Goal: Transaction & Acquisition: Subscribe to service/newsletter

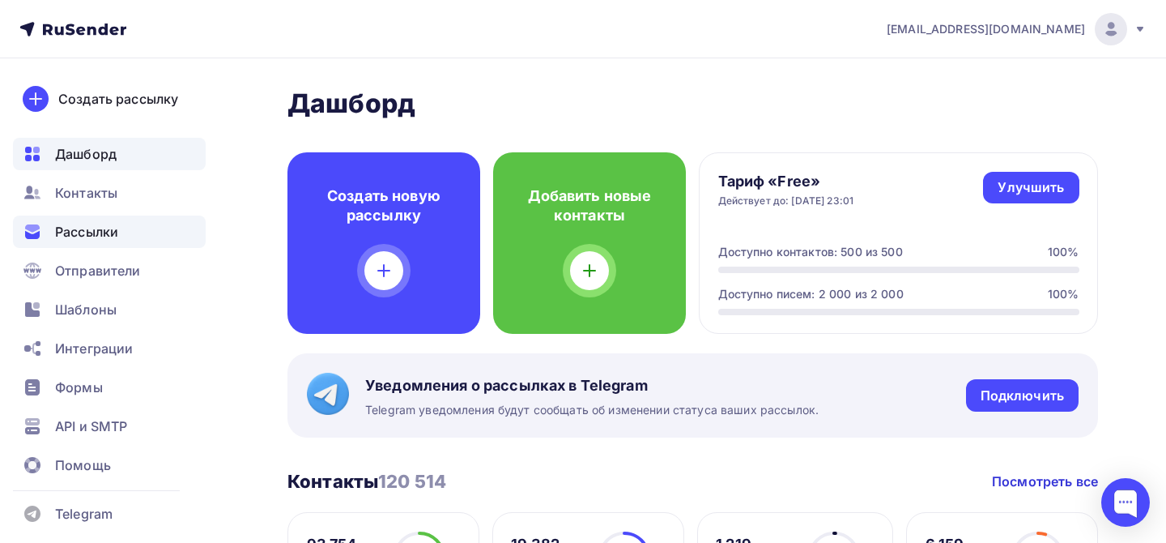
click at [97, 236] on span "Рассылки" at bounding box center [86, 231] width 63 height 19
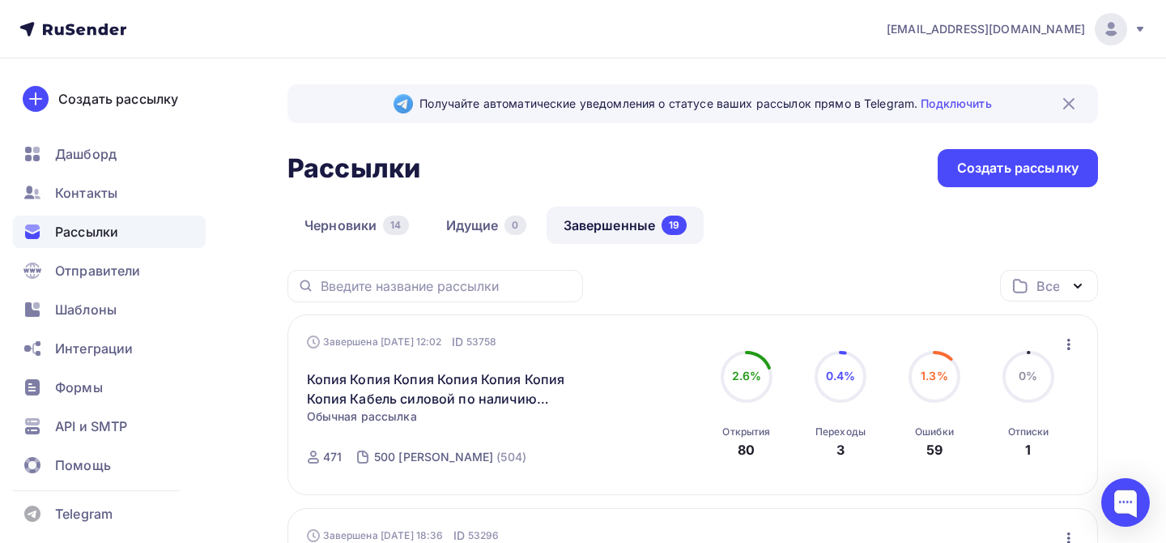
click at [1136, 34] on icon at bounding box center [1140, 29] width 13 height 13
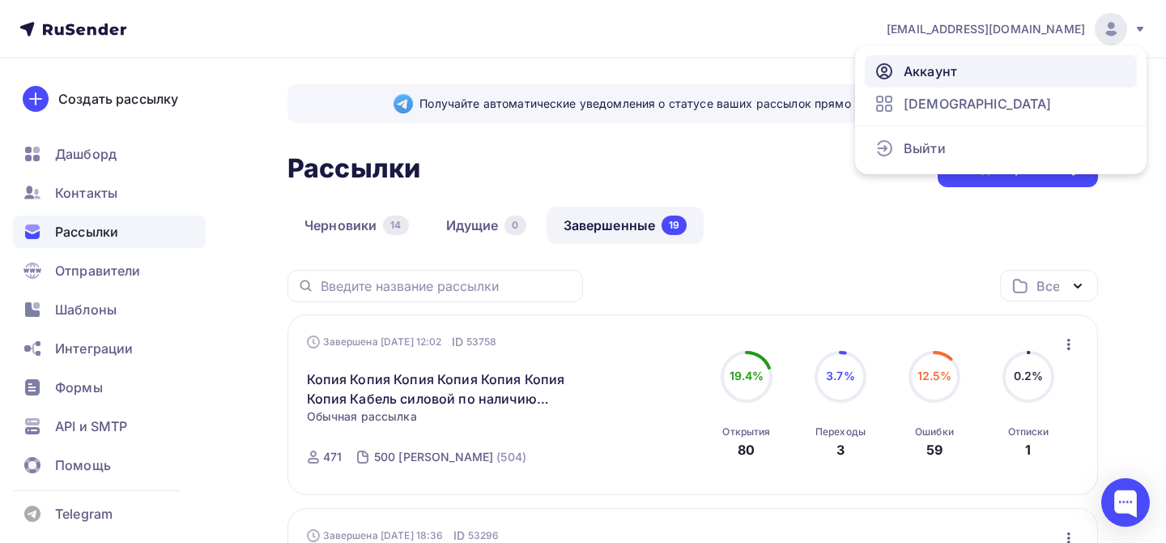
click at [932, 79] on span "Аккаунт" at bounding box center [930, 71] width 53 height 19
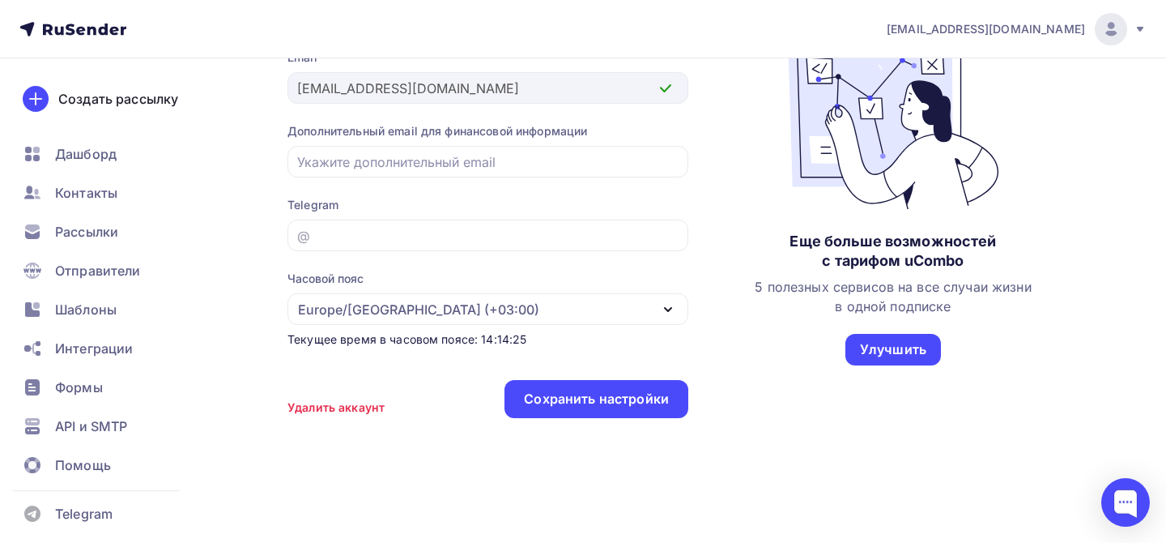
scroll to position [20, 0]
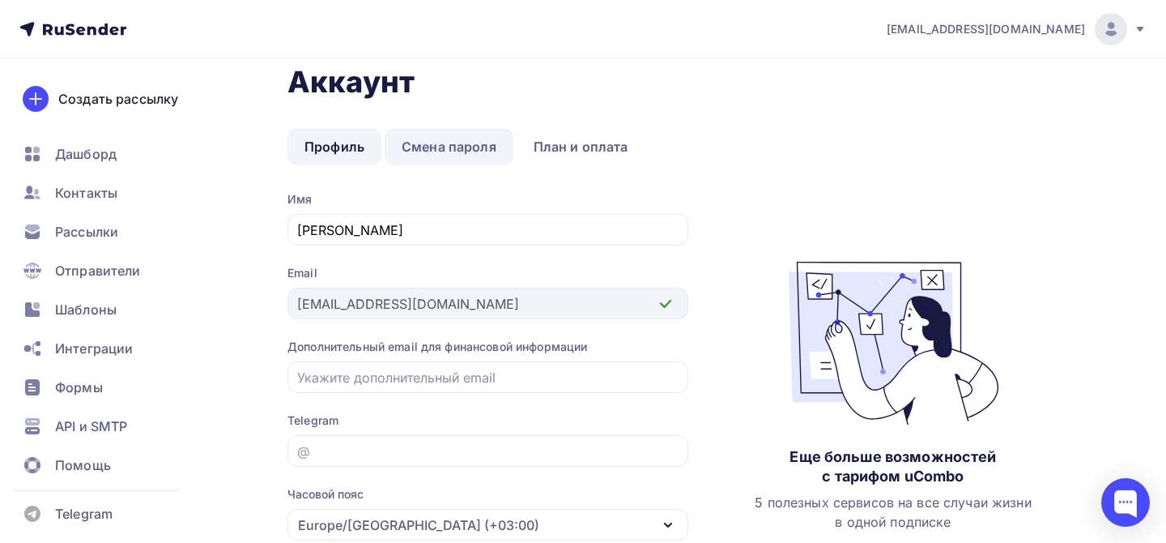
click at [428, 144] on link "Смена пароля" at bounding box center [449, 146] width 129 height 37
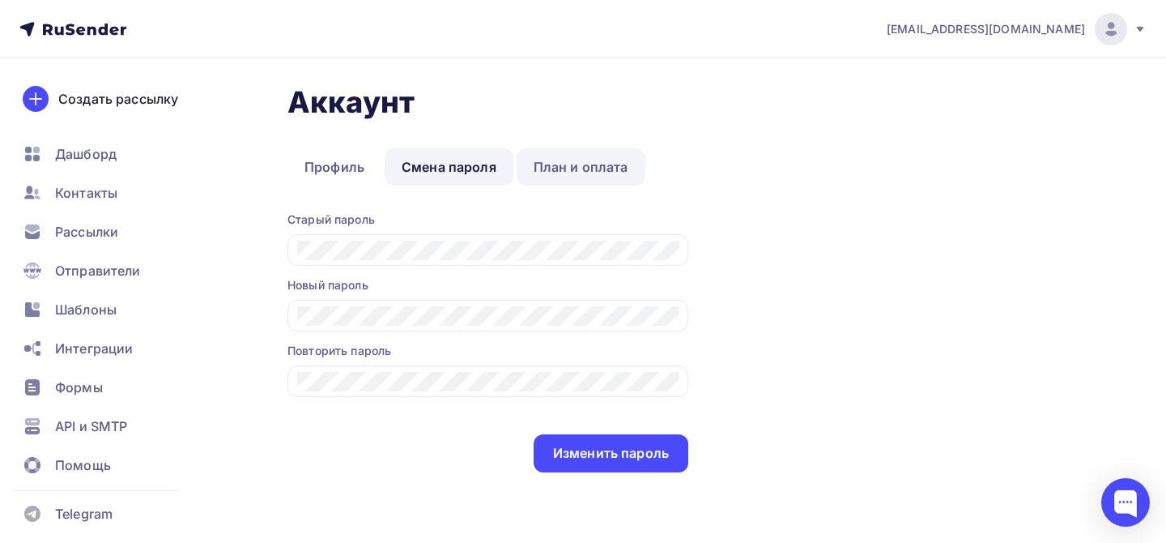
click at [600, 173] on link "План и оплата" at bounding box center [581, 166] width 129 height 37
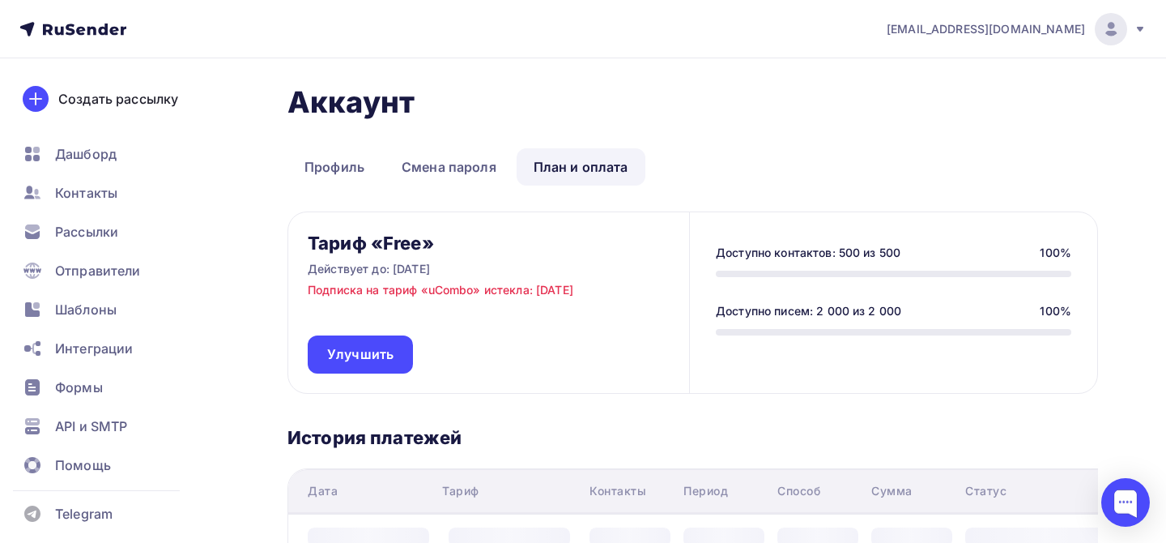
click at [1144, 34] on icon at bounding box center [1140, 29] width 13 height 13
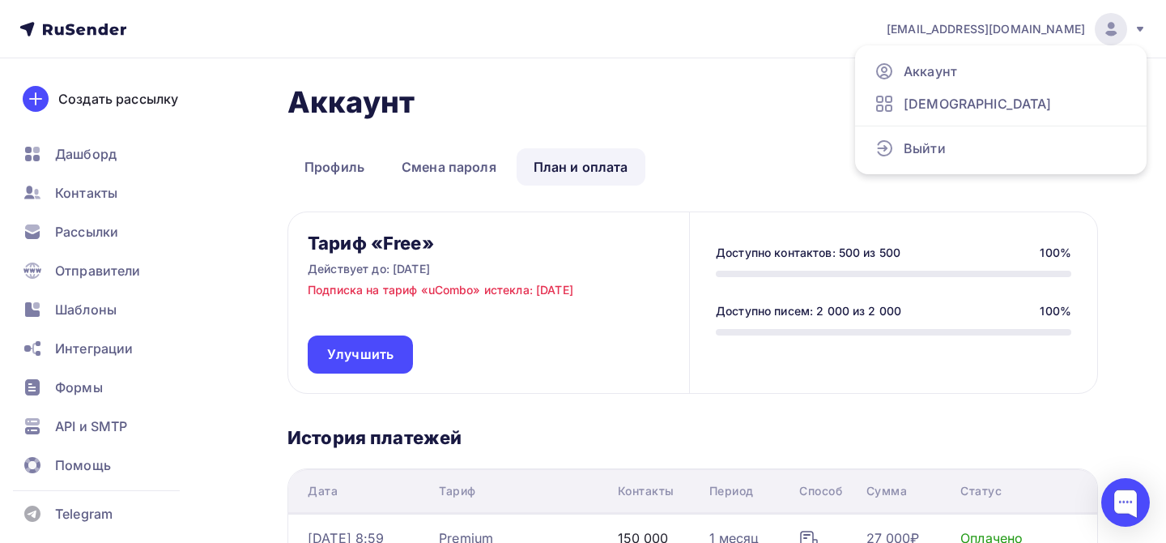
click at [756, 130] on div "Аккаунт Профиль Смена пароля План и оплата Профиль Смена пароля План и оплата Т…" at bounding box center [693, 406] width 811 height 645
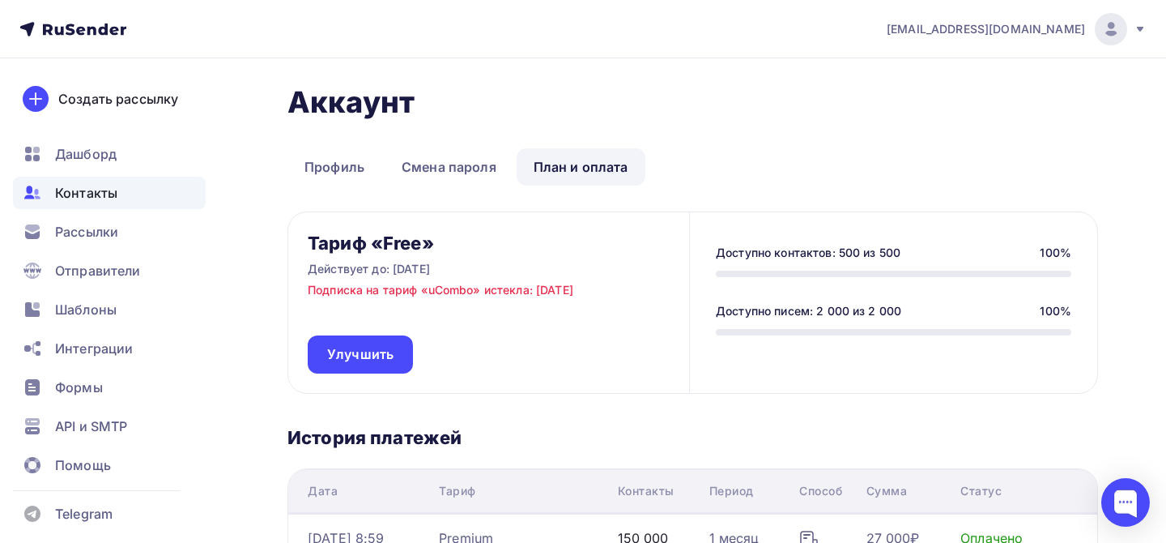
click at [127, 193] on div "Контакты" at bounding box center [109, 193] width 193 height 32
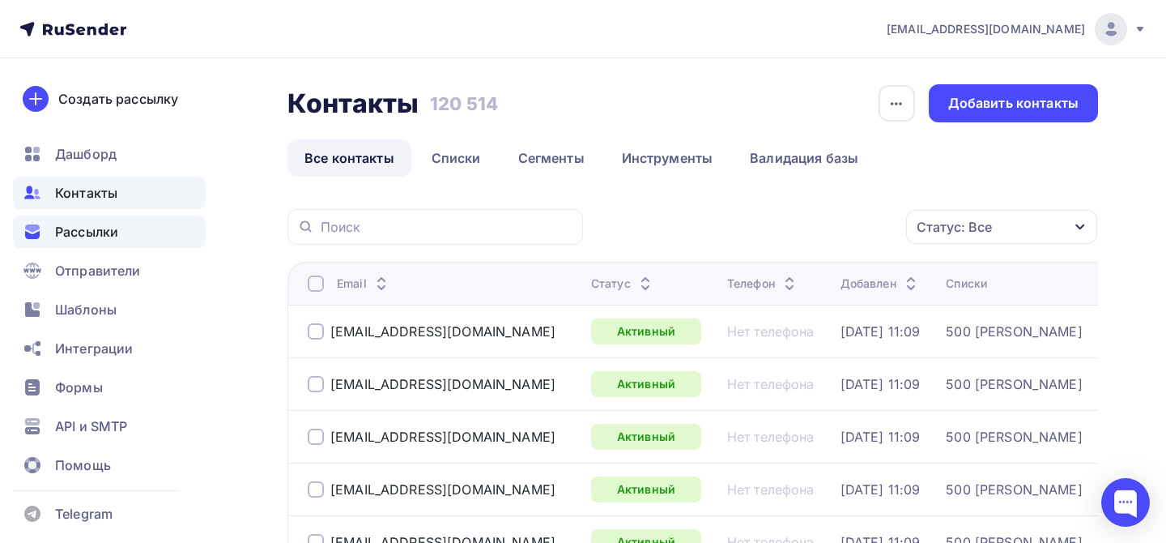
click at [108, 235] on span "Рассылки" at bounding box center [86, 231] width 63 height 19
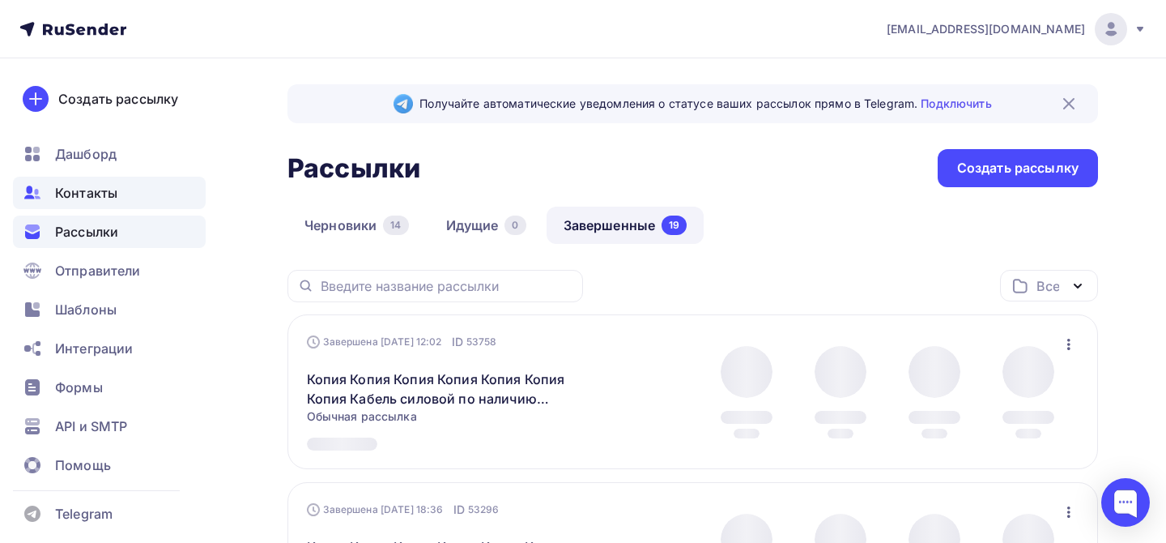
click at [103, 195] on span "Контакты" at bounding box center [86, 192] width 62 height 19
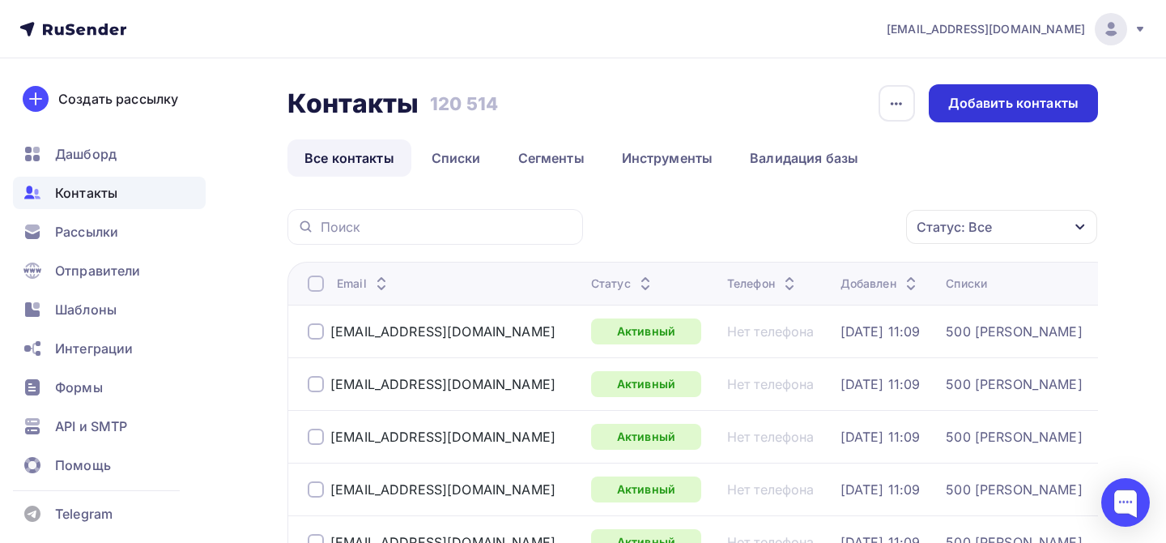
click at [1056, 112] on div "Добавить контакты" at bounding box center [1013, 103] width 130 height 19
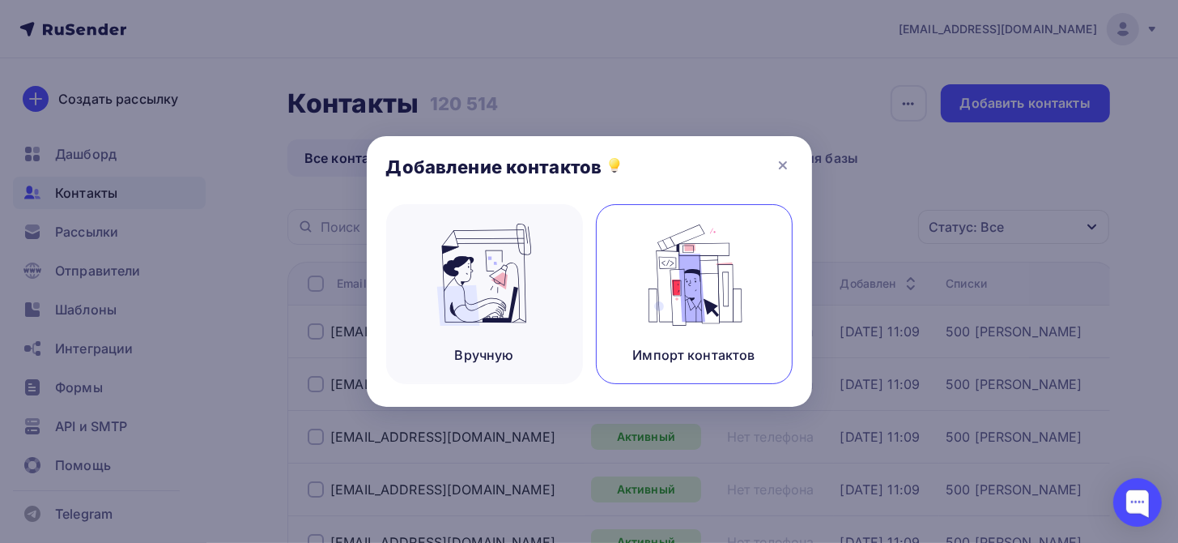
click at [664, 309] on img at bounding box center [694, 275] width 109 height 102
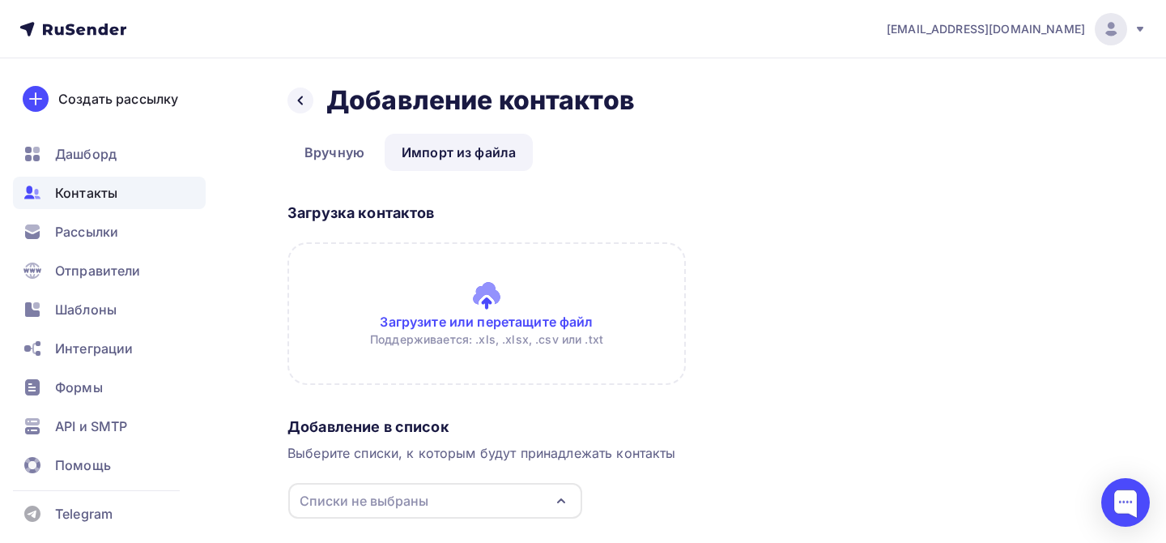
click at [447, 322] on input "file" at bounding box center [487, 313] width 398 height 143
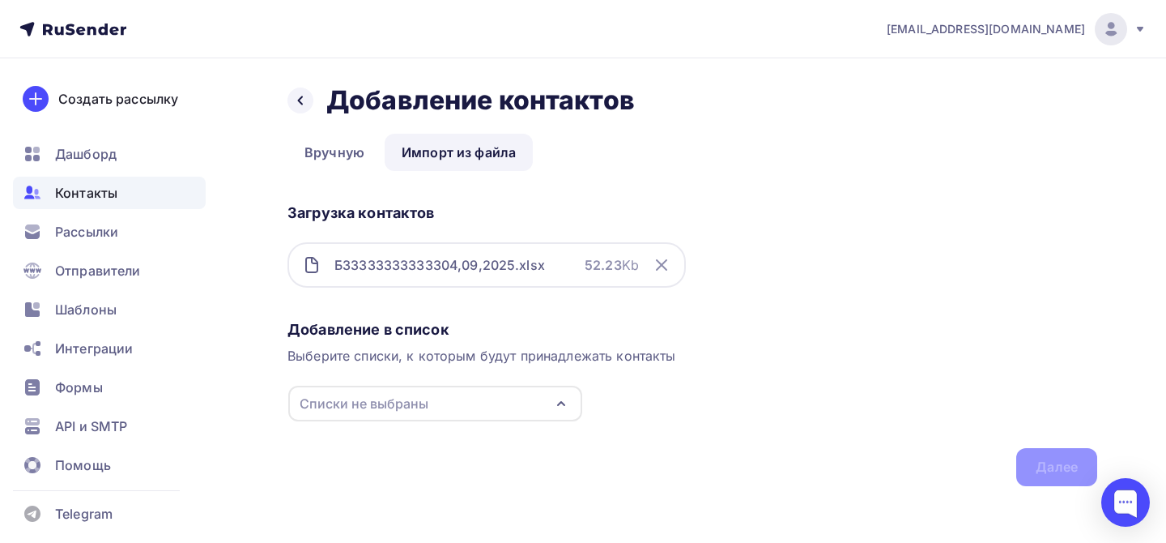
scroll to position [6, 0]
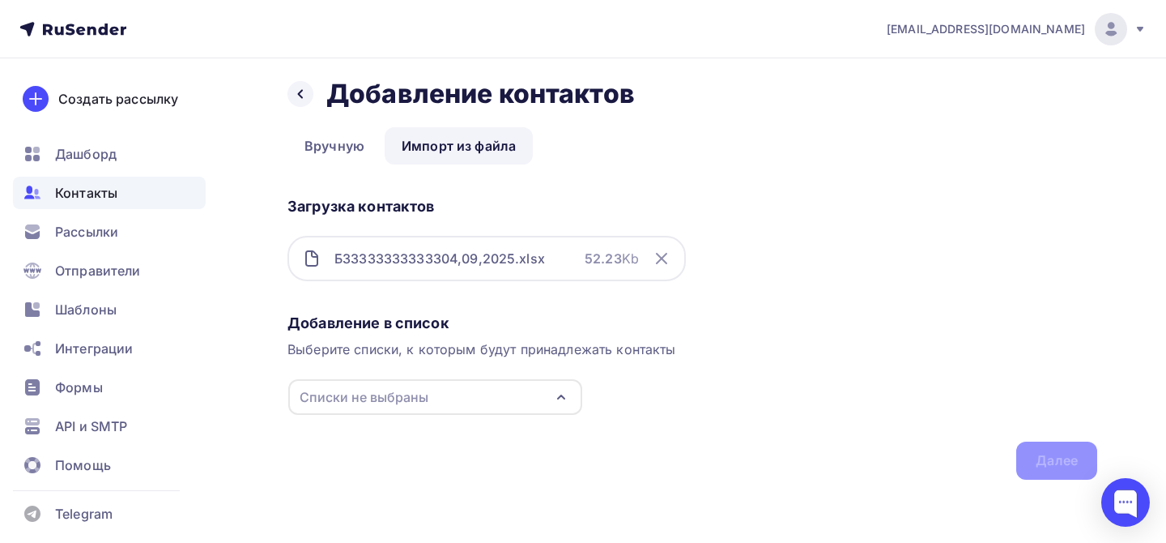
click at [505, 400] on div "Списки не выбраны" at bounding box center [435, 397] width 294 height 36
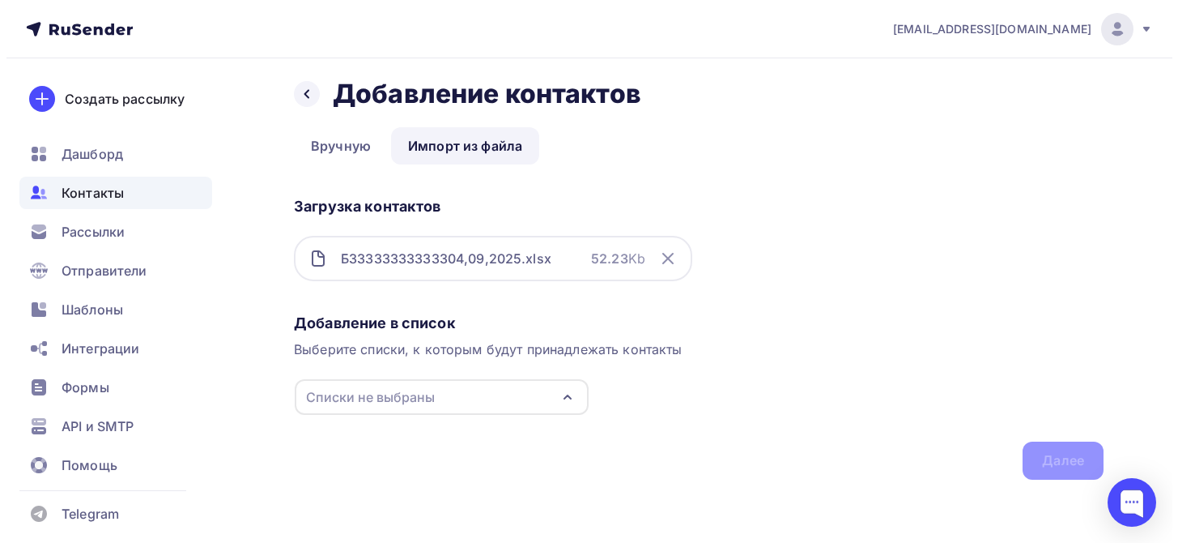
scroll to position [126, 0]
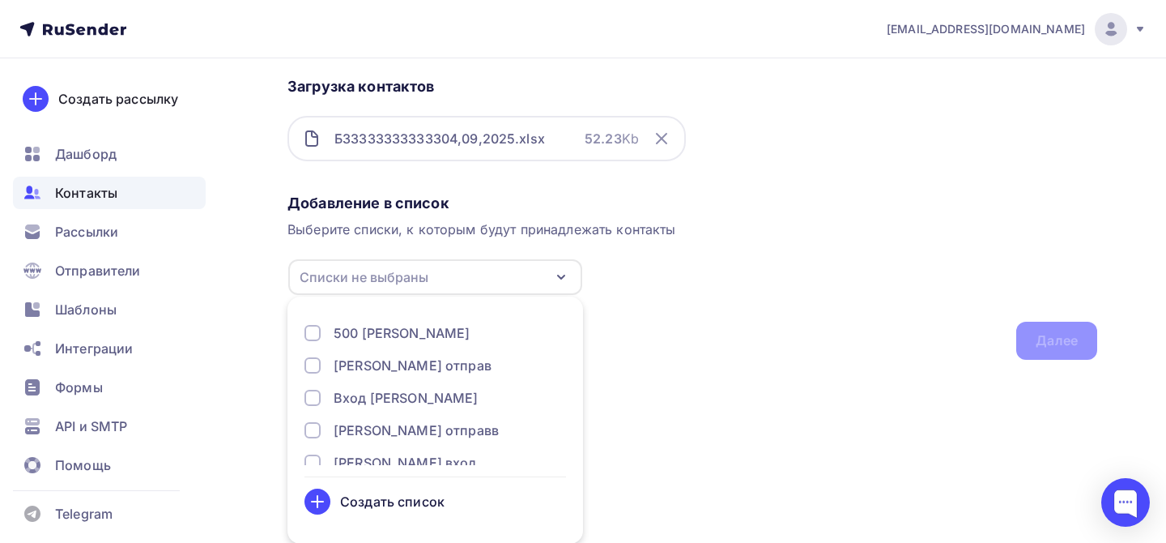
click at [416, 505] on div "Создать список" at bounding box center [392, 501] width 104 height 19
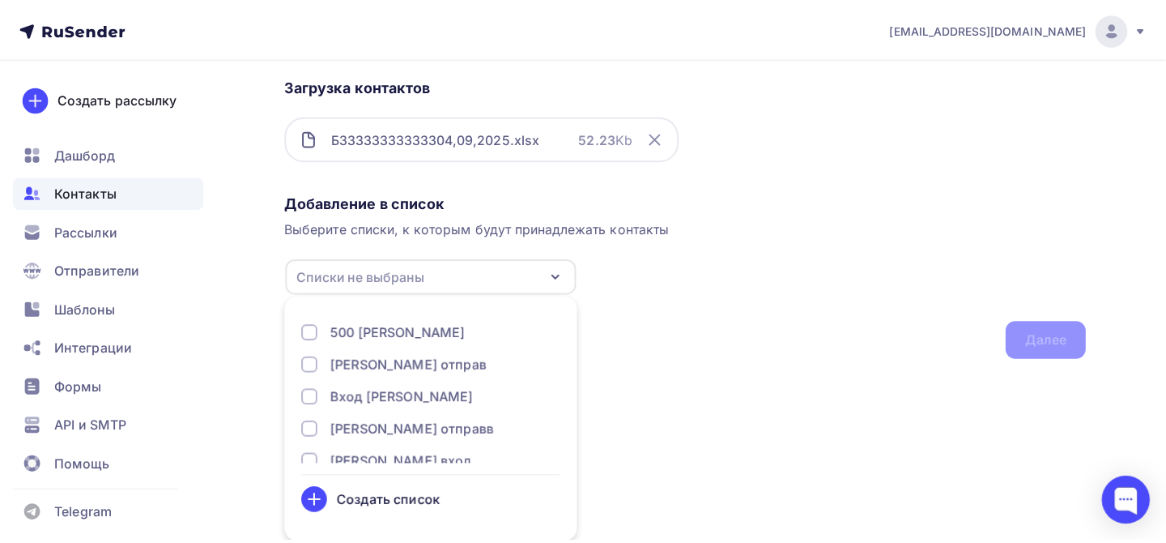
scroll to position [6, 0]
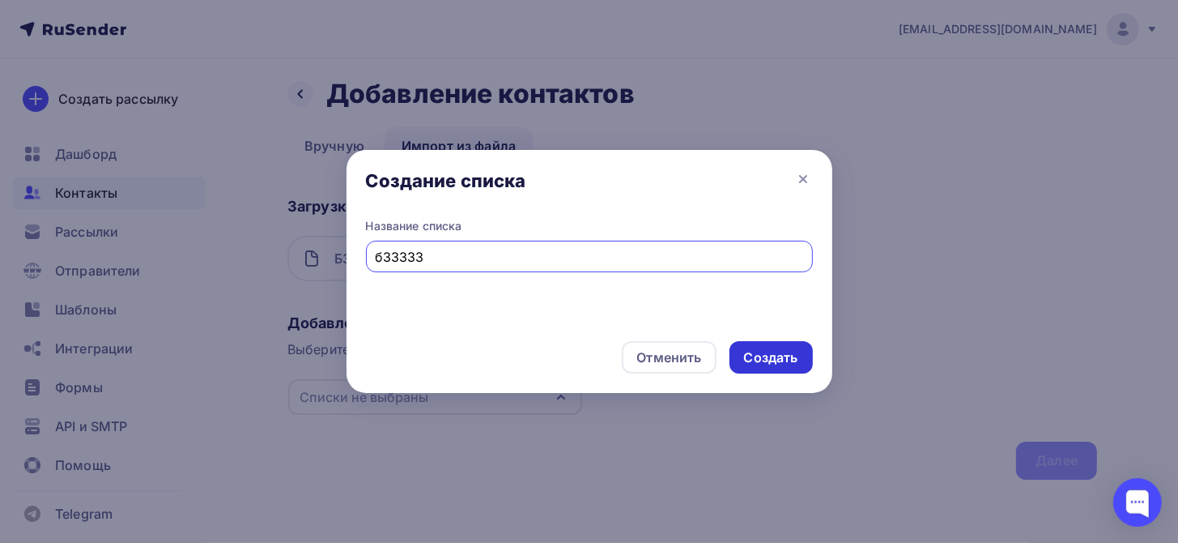
type input "бЗЗЗЗЗ"
click at [796, 354] on div "Создать" at bounding box center [771, 357] width 54 height 19
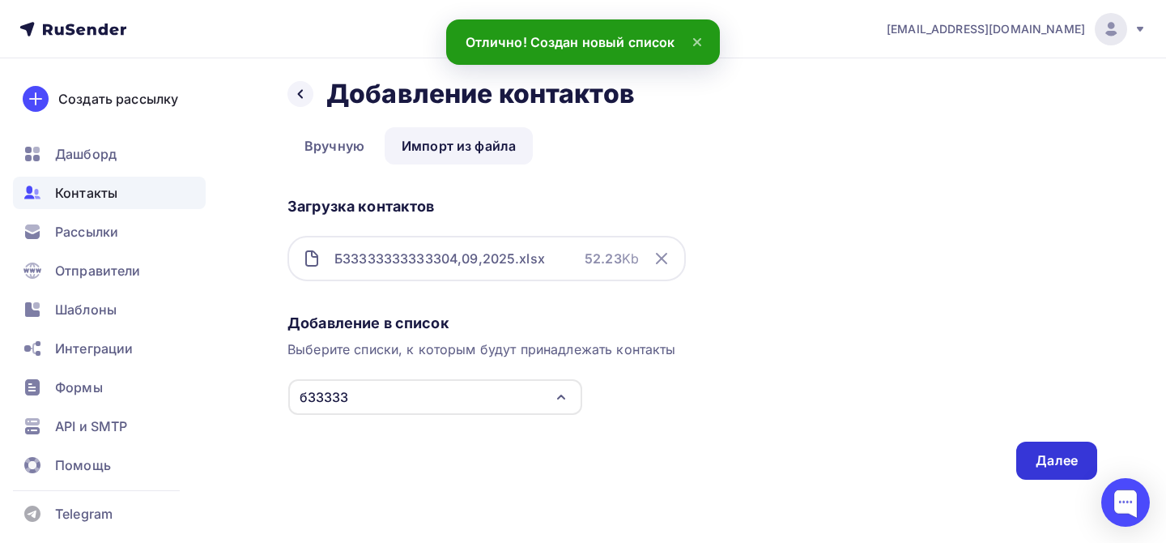
click at [1066, 465] on div "Далее" at bounding box center [1057, 460] width 42 height 19
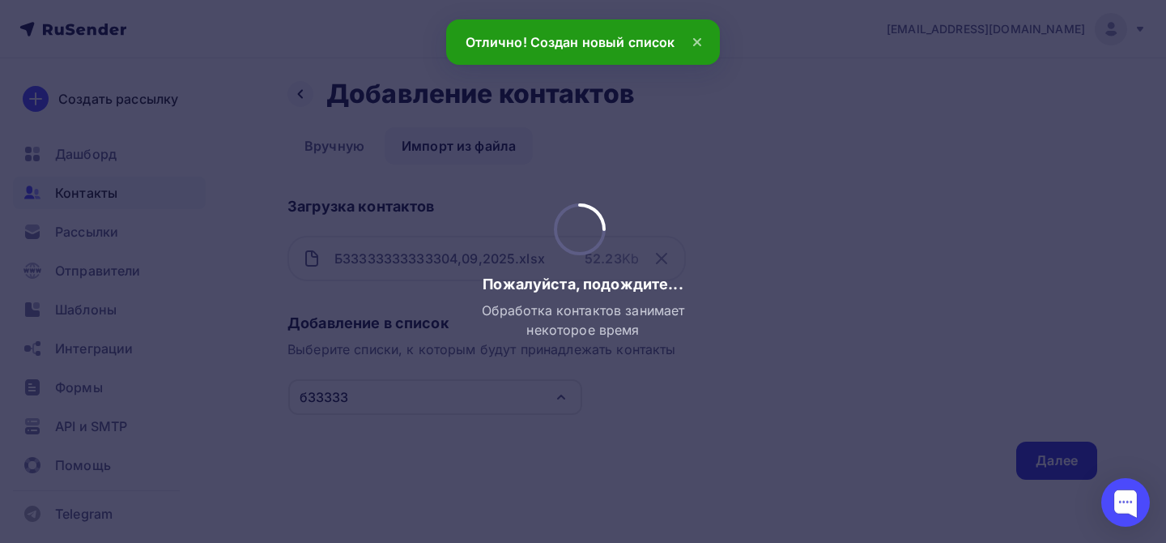
scroll to position [0, 0]
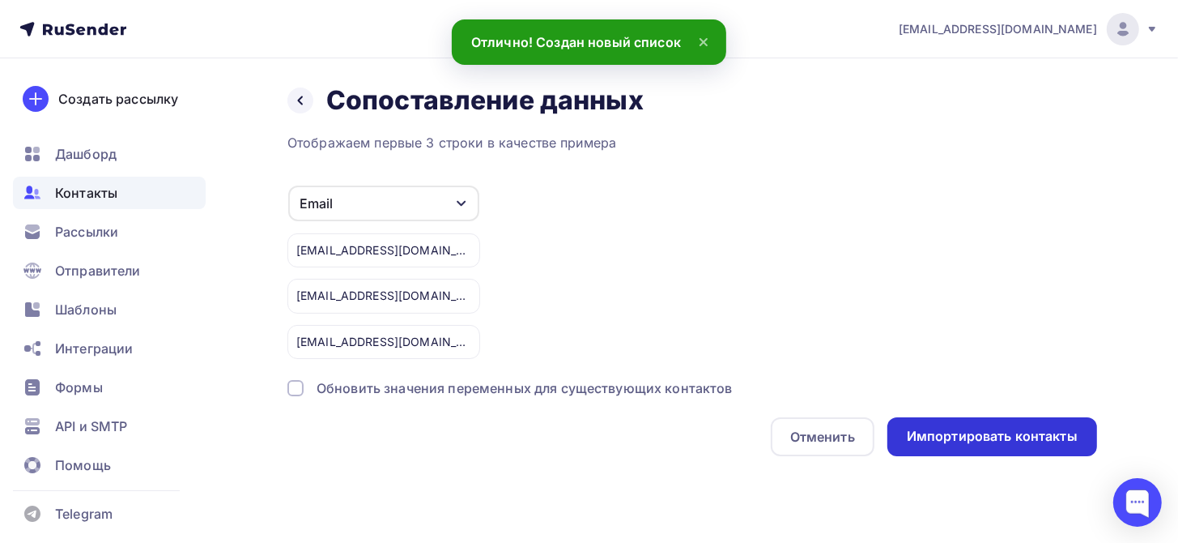
click at [972, 440] on div "Импортировать контакты" at bounding box center [992, 436] width 171 height 19
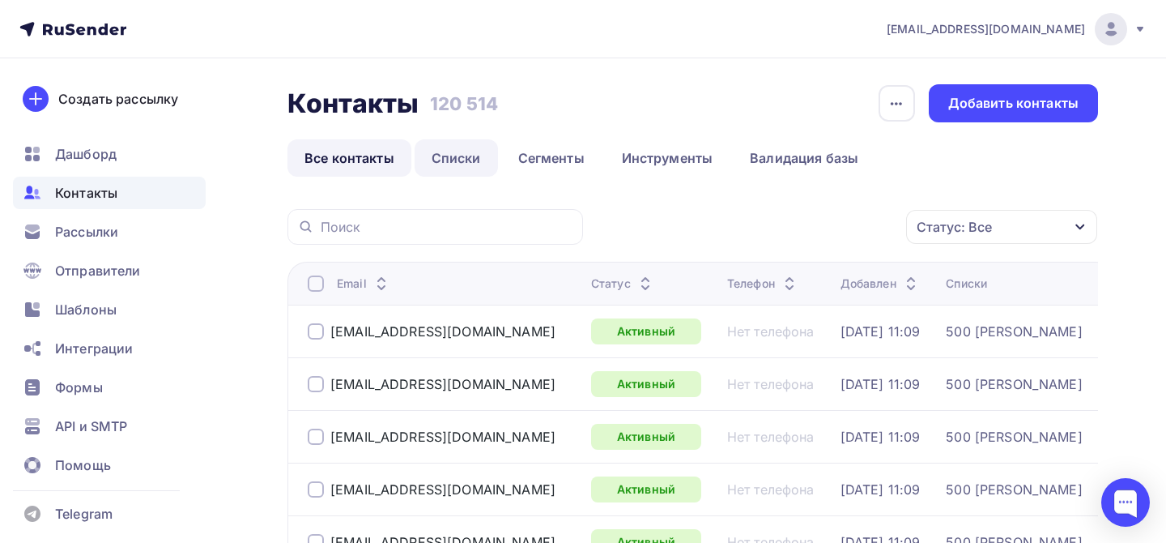
click at [464, 153] on link "Списки" at bounding box center [456, 157] width 83 height 37
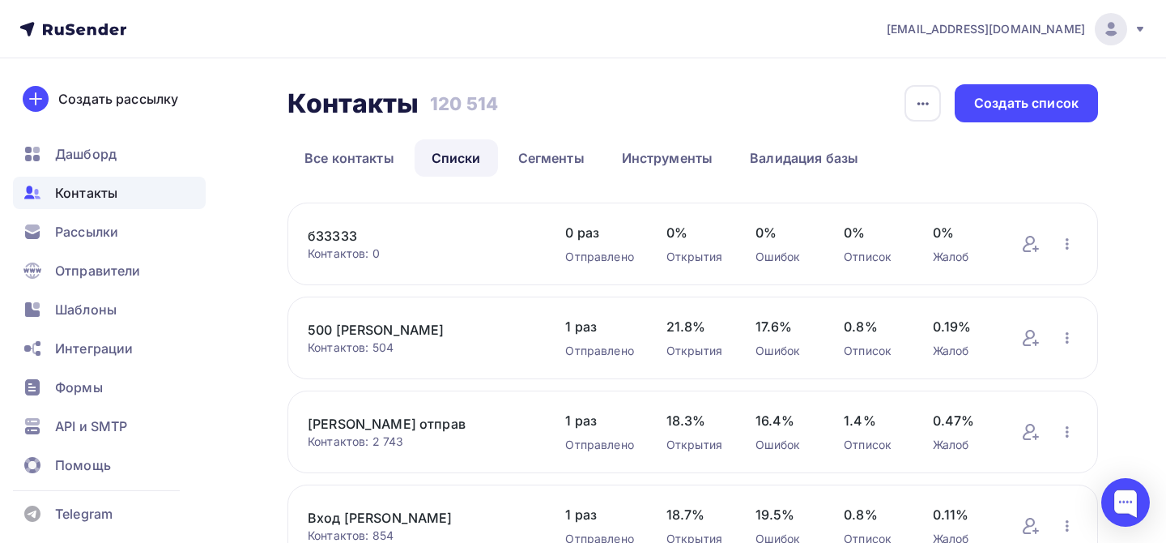
click at [1102, 21] on img at bounding box center [1110, 28] width 19 height 19
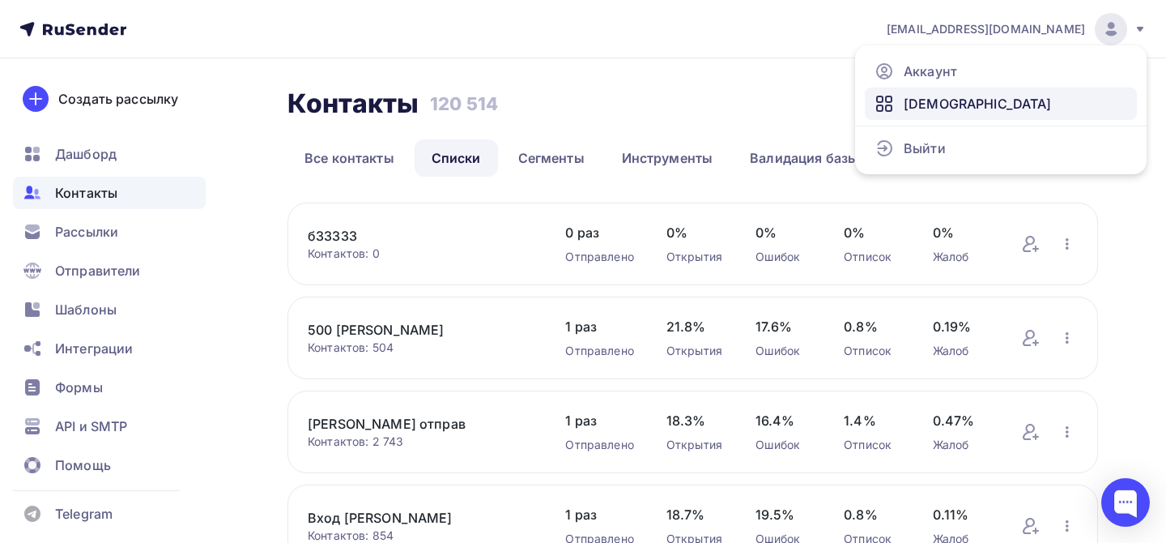
click at [951, 98] on span "[DEMOGRAPHIC_DATA]" at bounding box center [978, 103] width 148 height 19
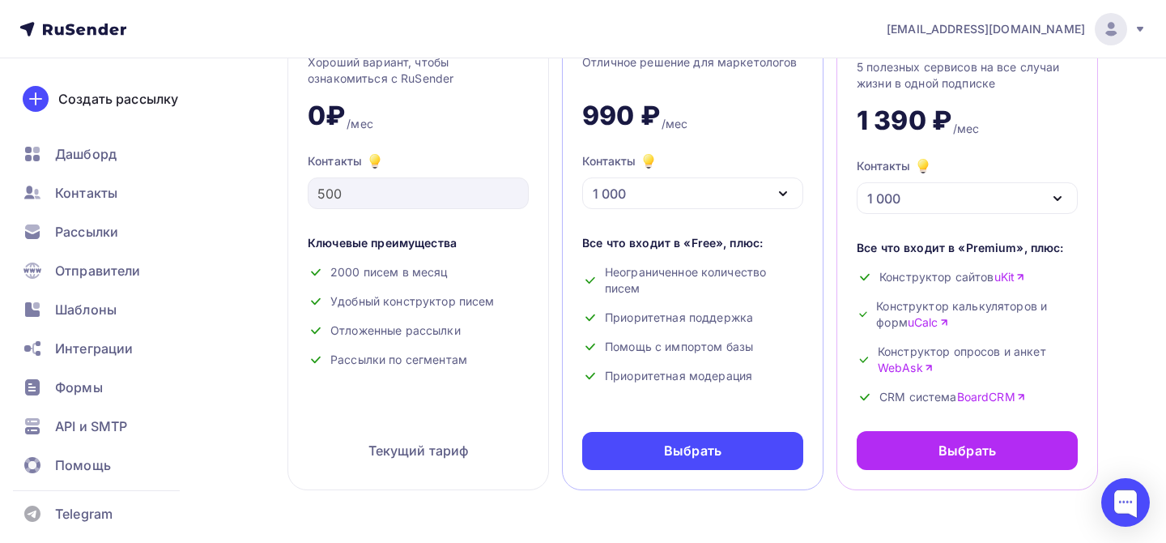
scroll to position [108, 0]
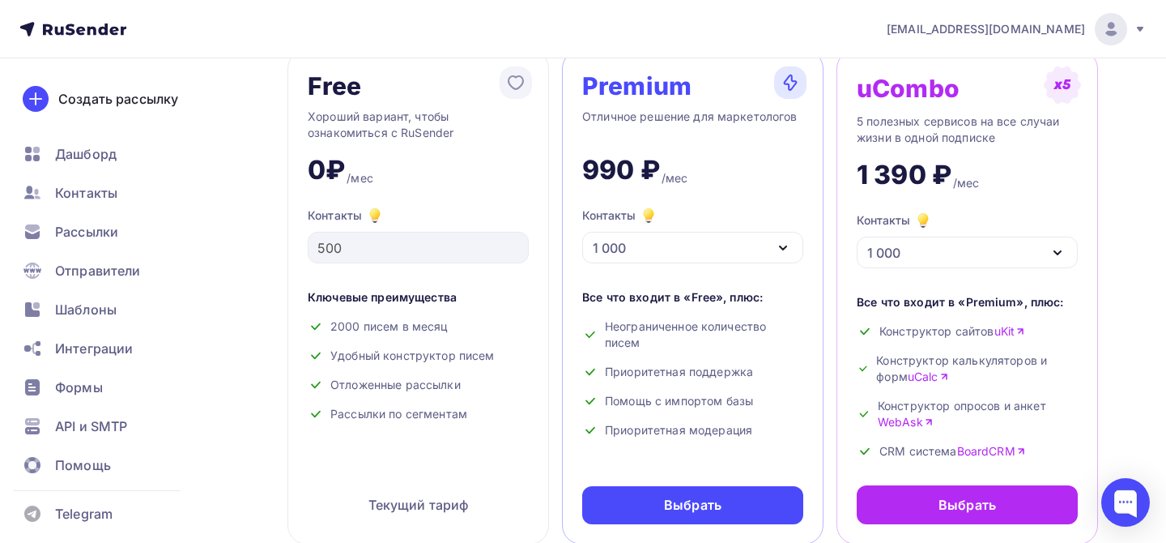
click at [634, 245] on div "1 000" at bounding box center [692, 248] width 221 height 32
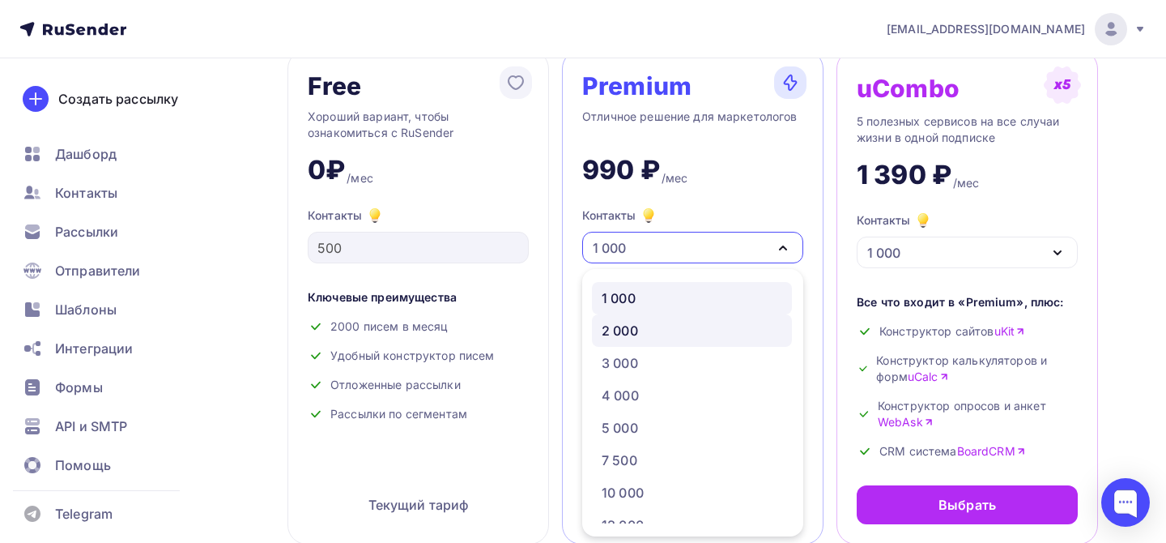
click at [652, 332] on div "2 000" at bounding box center [692, 330] width 181 height 19
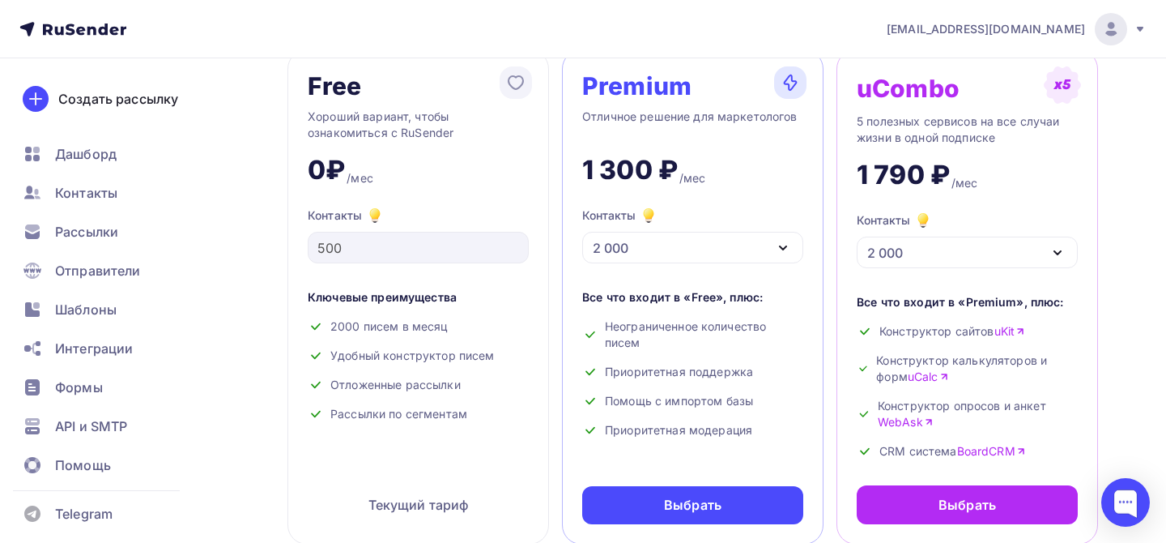
click at [706, 244] on div "2 000" at bounding box center [692, 248] width 221 height 32
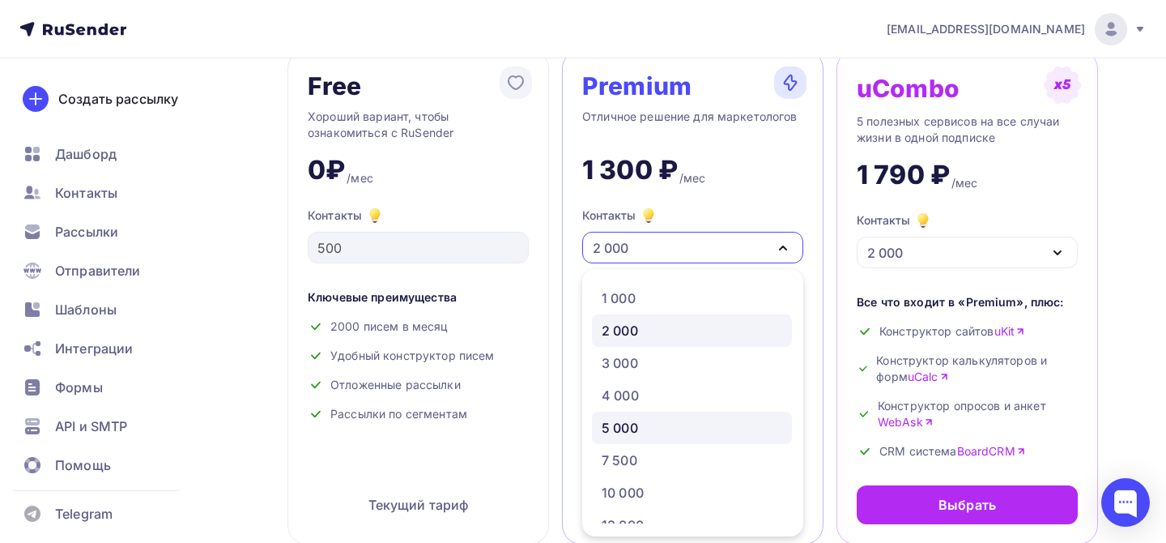
click at [650, 424] on div "5 000" at bounding box center [692, 427] width 181 height 19
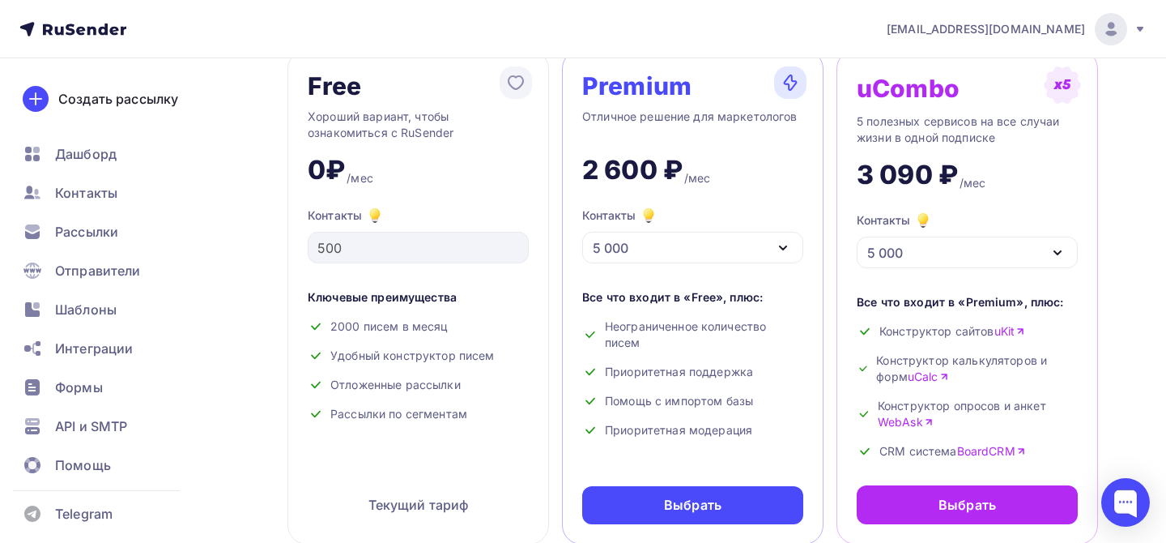
click at [665, 239] on div "5 000" at bounding box center [692, 248] width 221 height 32
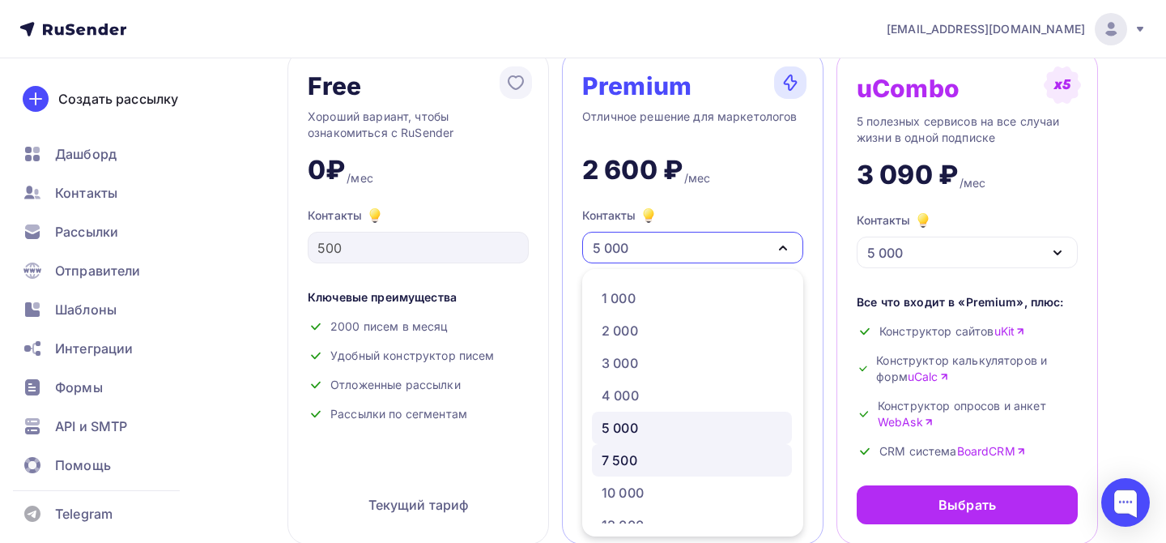
click at [640, 457] on div "7 500" at bounding box center [692, 459] width 181 height 19
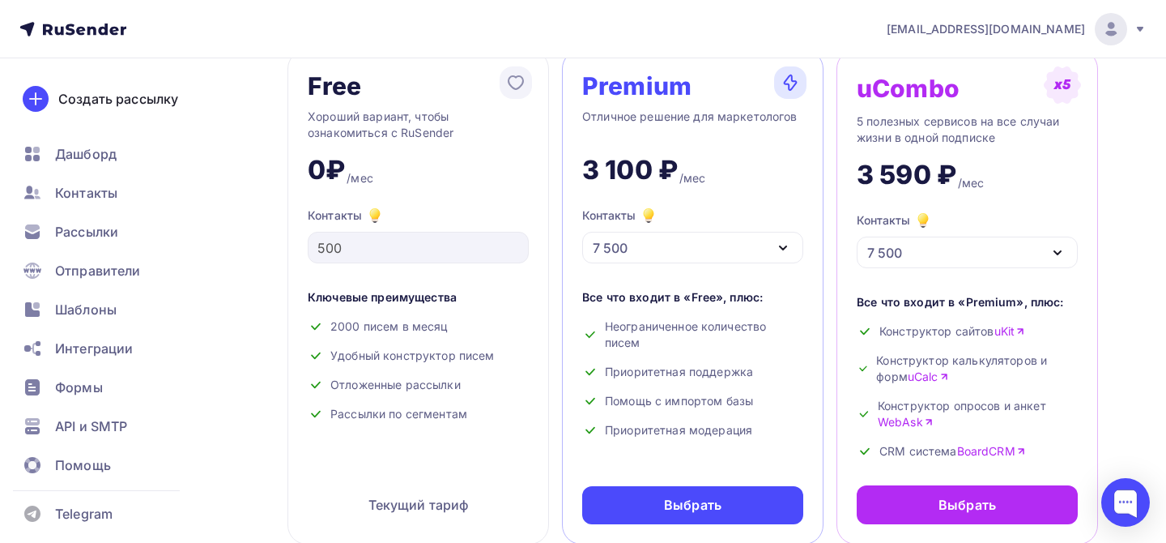
click at [663, 247] on div "7 500" at bounding box center [692, 248] width 221 height 32
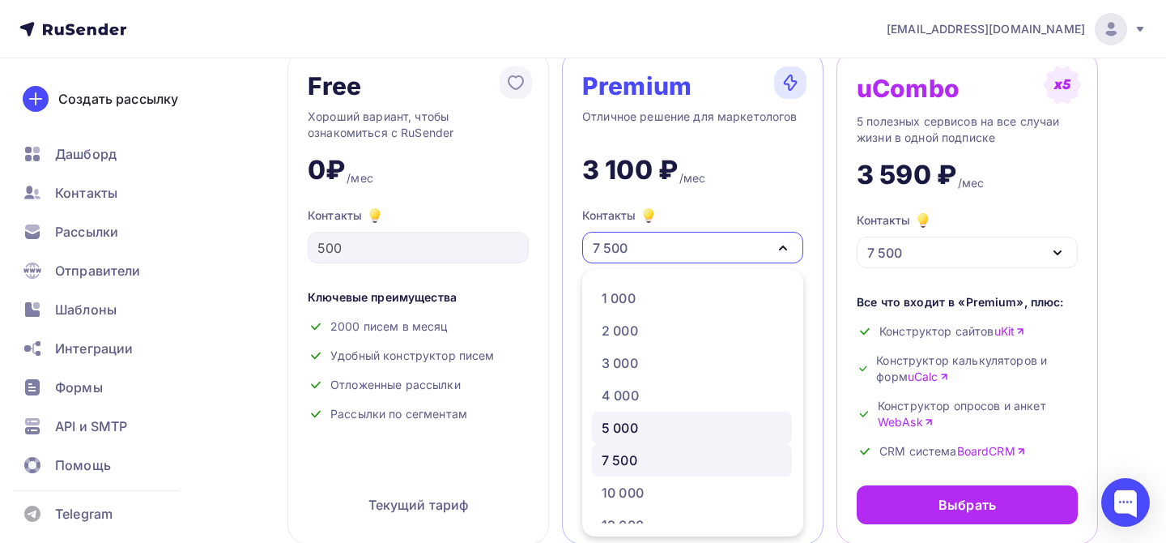
click at [648, 435] on div "5 000" at bounding box center [692, 427] width 181 height 19
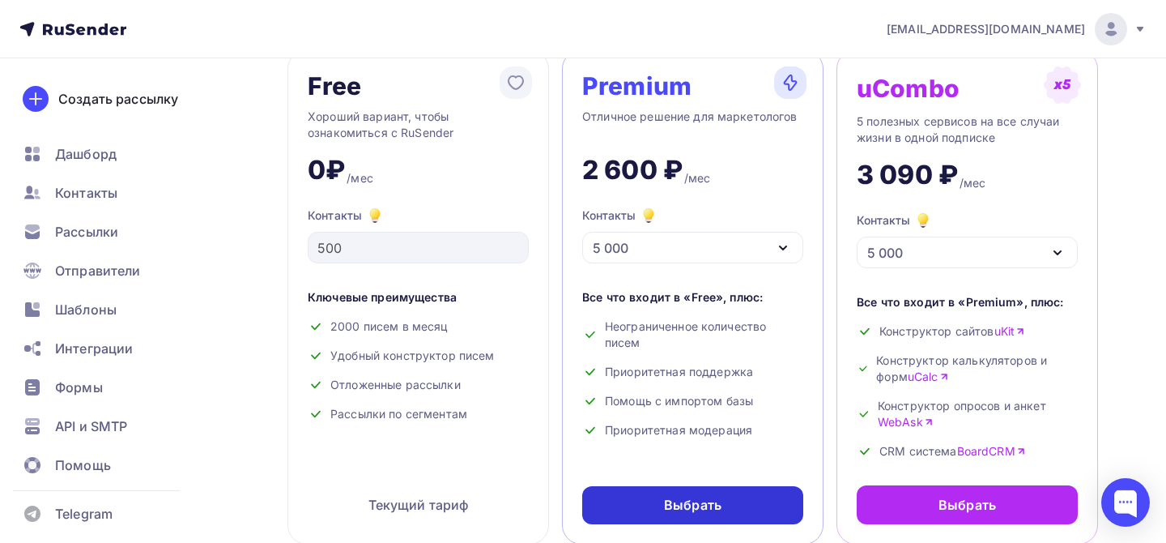
scroll to position [270, 0]
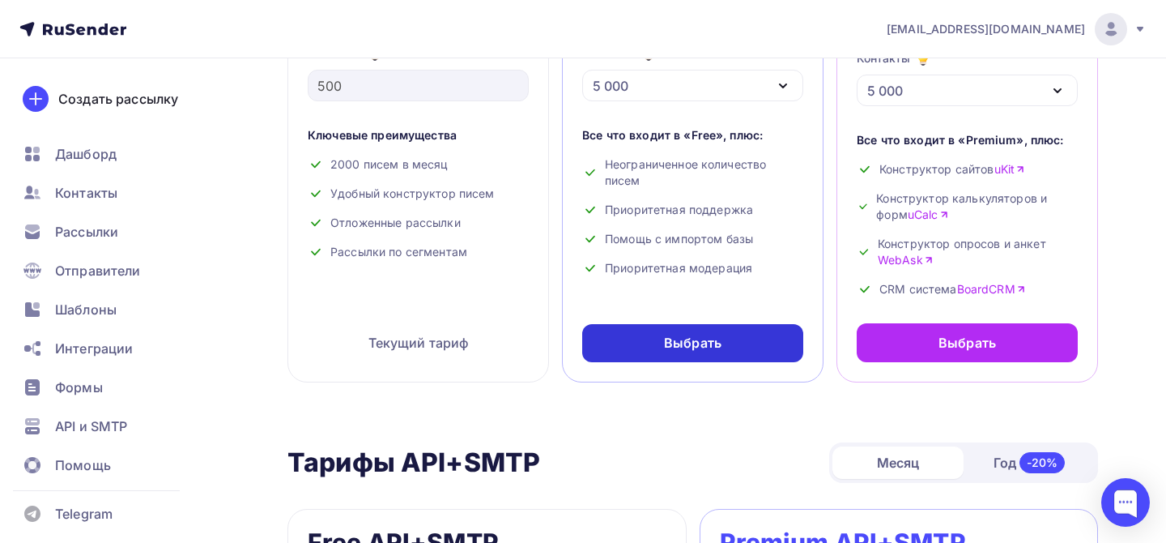
click at [731, 351] on div "Выбрать" at bounding box center [692, 343] width 221 height 38
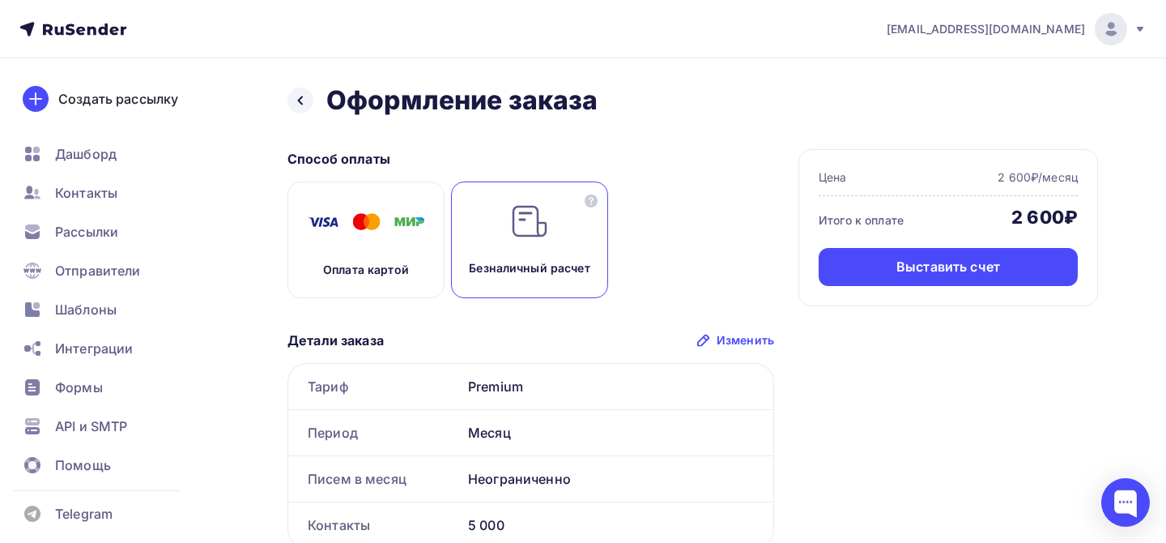
click at [371, 238] on img at bounding box center [366, 222] width 130 height 40
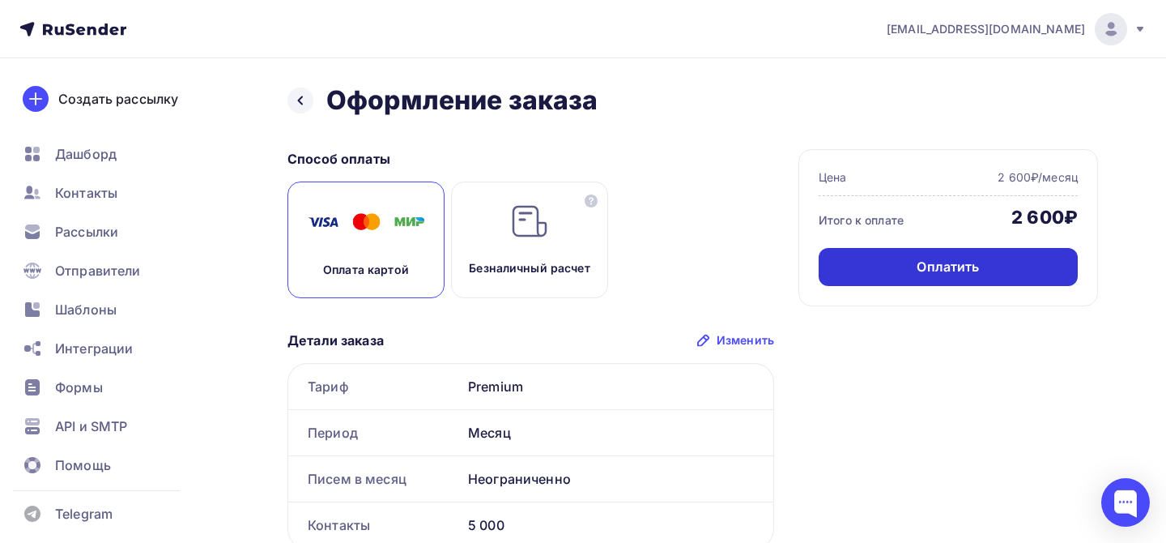
click at [920, 278] on div "Оплатить" at bounding box center [948, 267] width 259 height 38
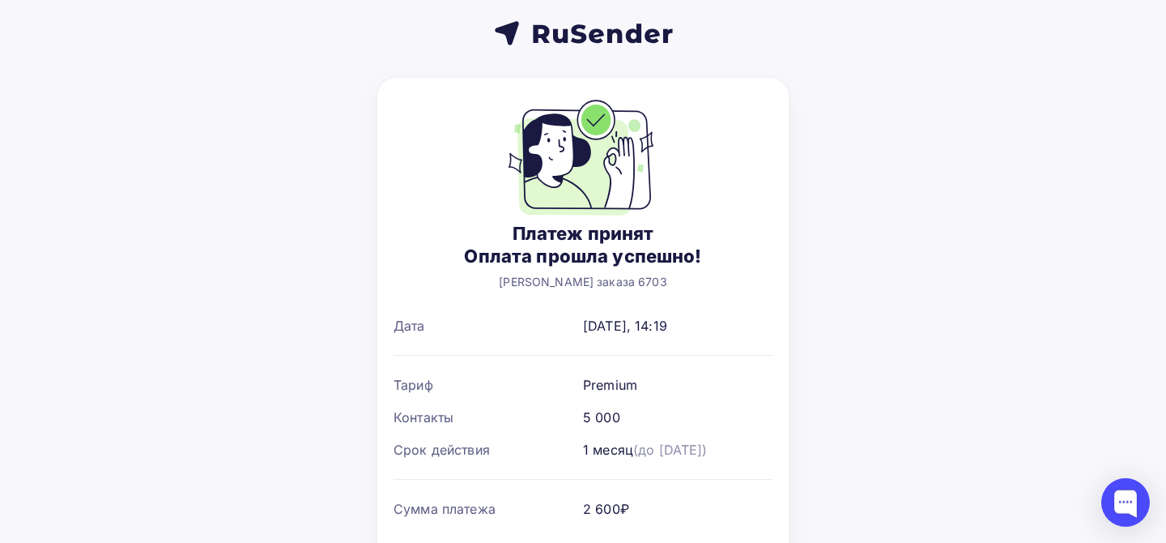
click at [909, 273] on div "Платеж принят Оплата прошла успешно! Номер заказа 6703 Дата Сегодня, 14:19 Тари…" at bounding box center [583, 323] width 1166 height 647
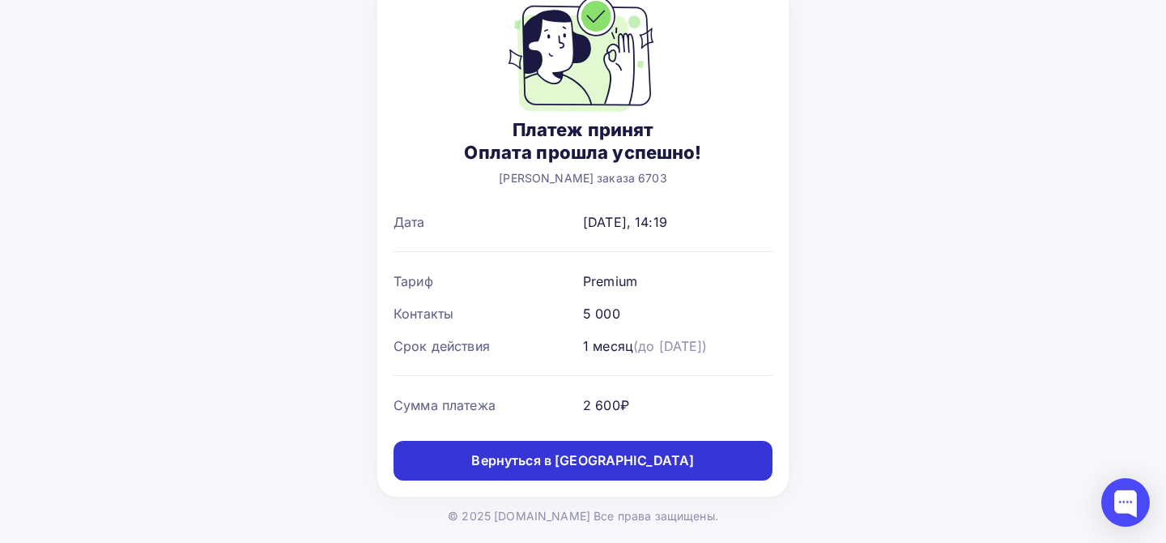
click at [655, 458] on link "Вернуться в дашборд" at bounding box center [583, 461] width 379 height 40
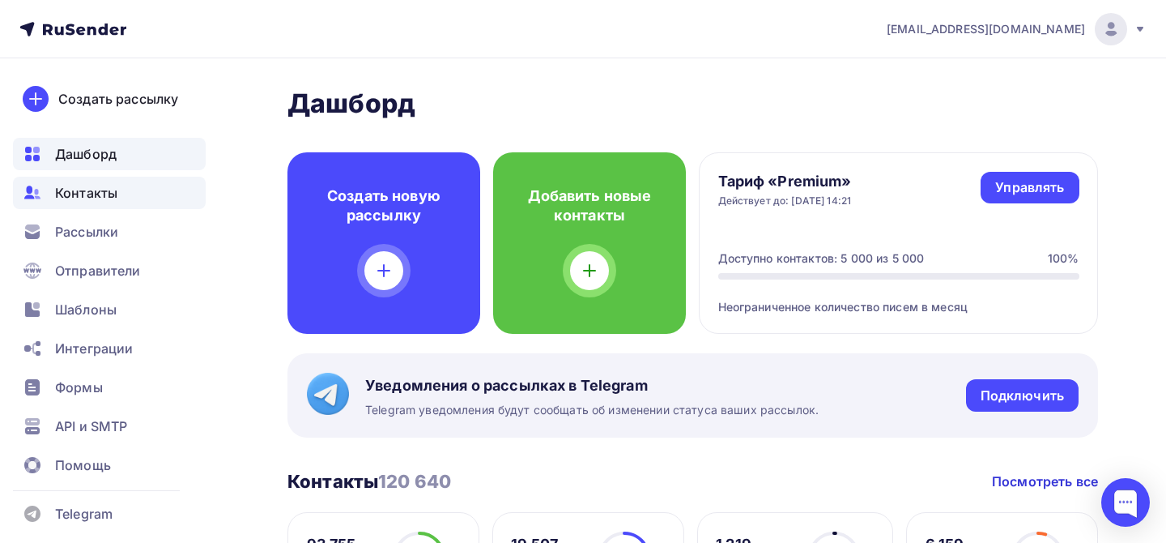
click at [77, 196] on span "Контакты" at bounding box center [86, 192] width 62 height 19
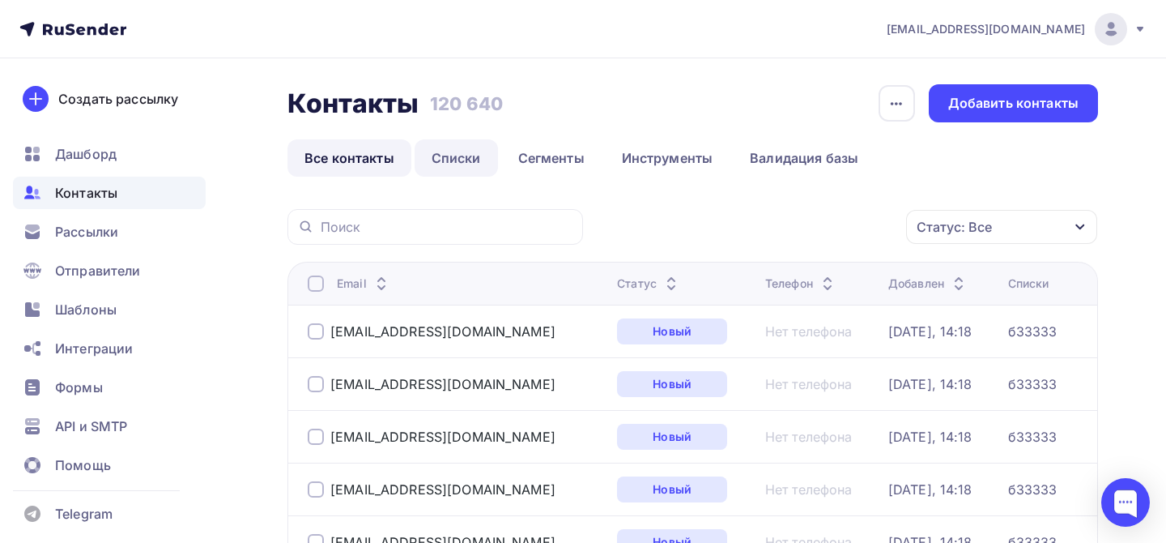
click at [469, 165] on link "Списки" at bounding box center [456, 157] width 83 height 37
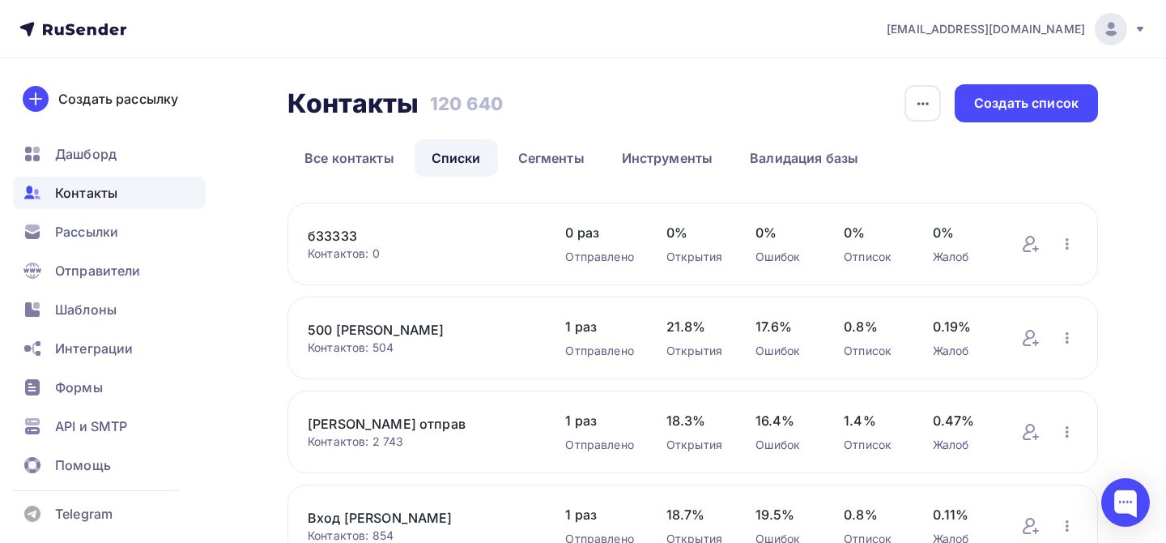
click at [329, 232] on link "бЗЗЗЗЗ" at bounding box center [420, 235] width 225 height 19
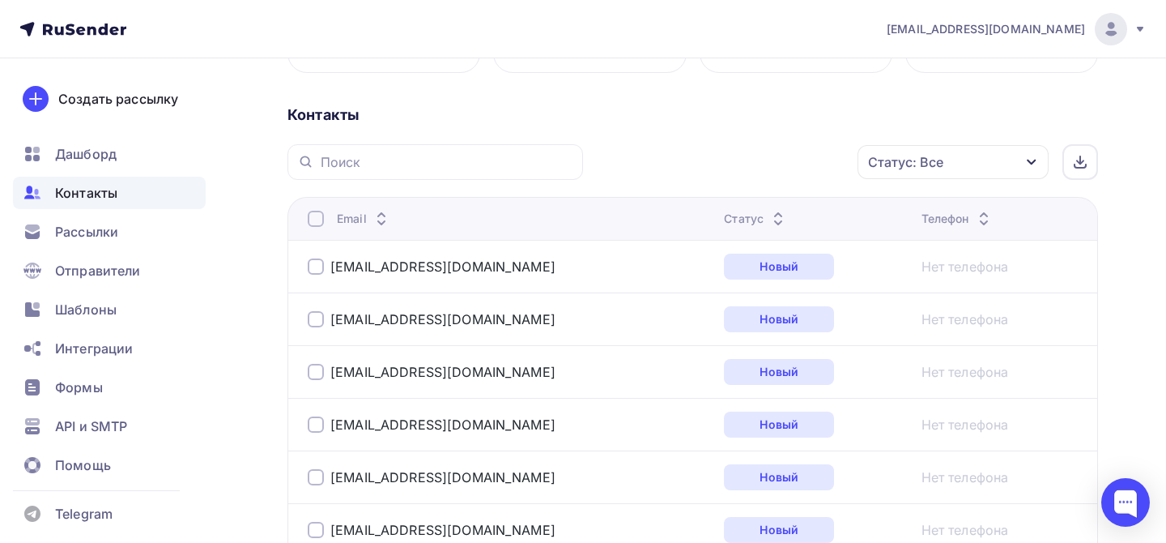
scroll to position [6, 0]
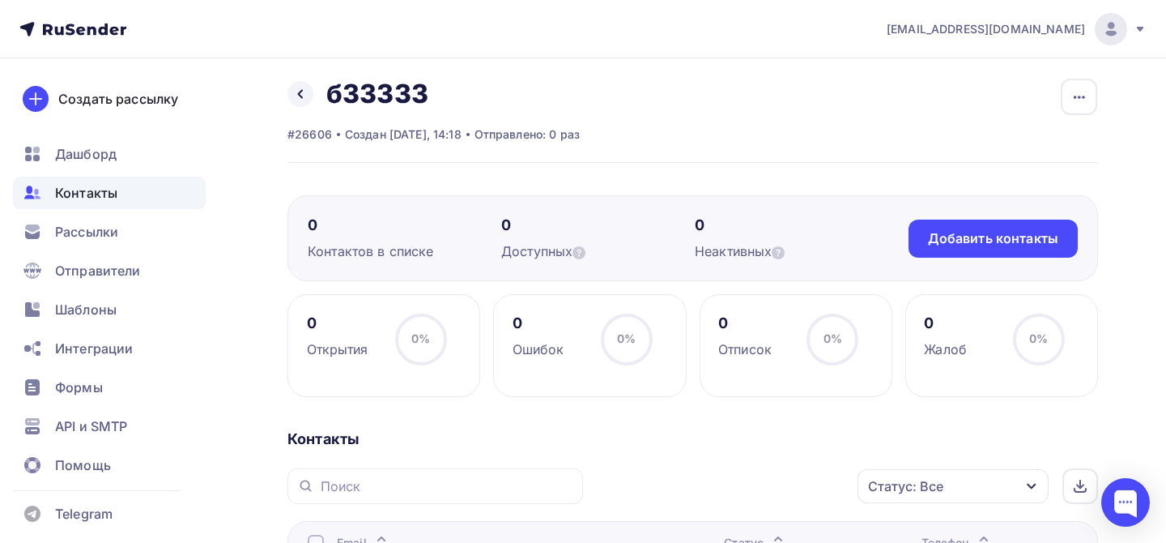
click at [145, 184] on div "Контакты" at bounding box center [109, 193] width 193 height 32
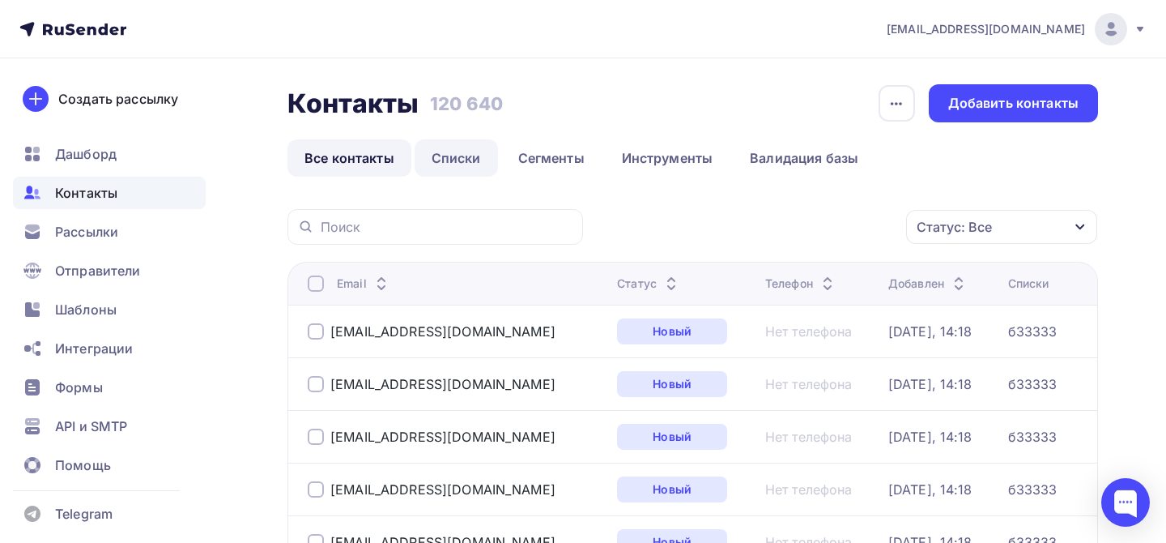
click at [463, 159] on link "Списки" at bounding box center [456, 157] width 83 height 37
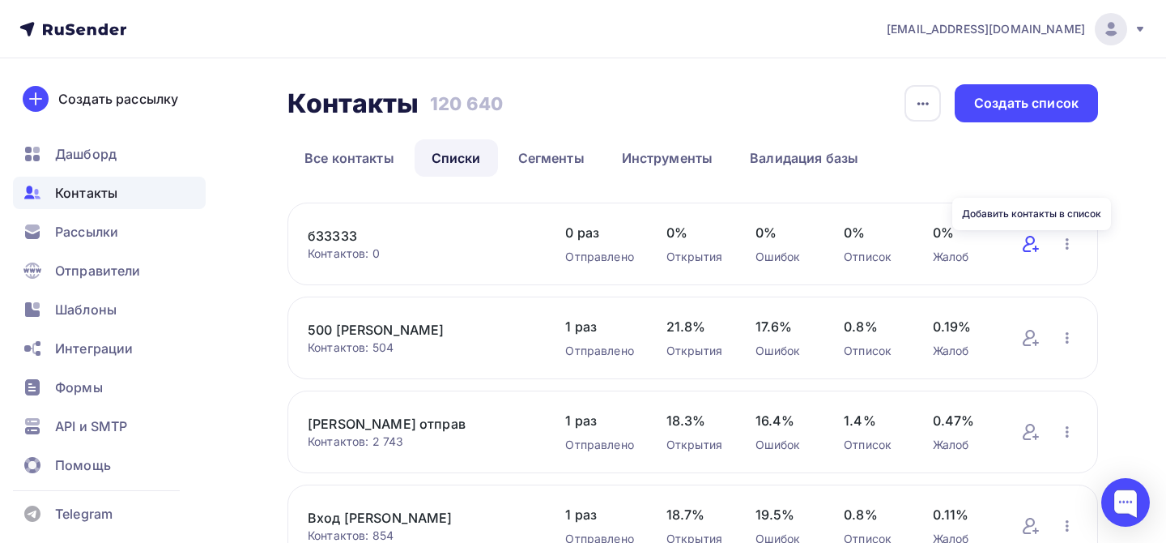
click at [1039, 246] on icon at bounding box center [1030, 243] width 19 height 19
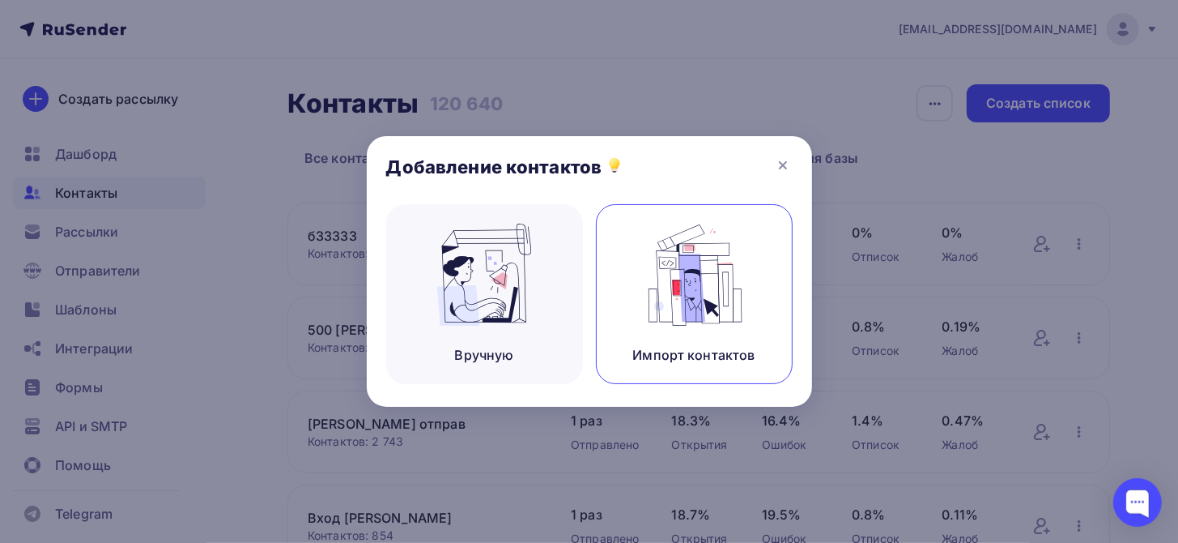
click at [740, 277] on img at bounding box center [694, 275] width 109 height 102
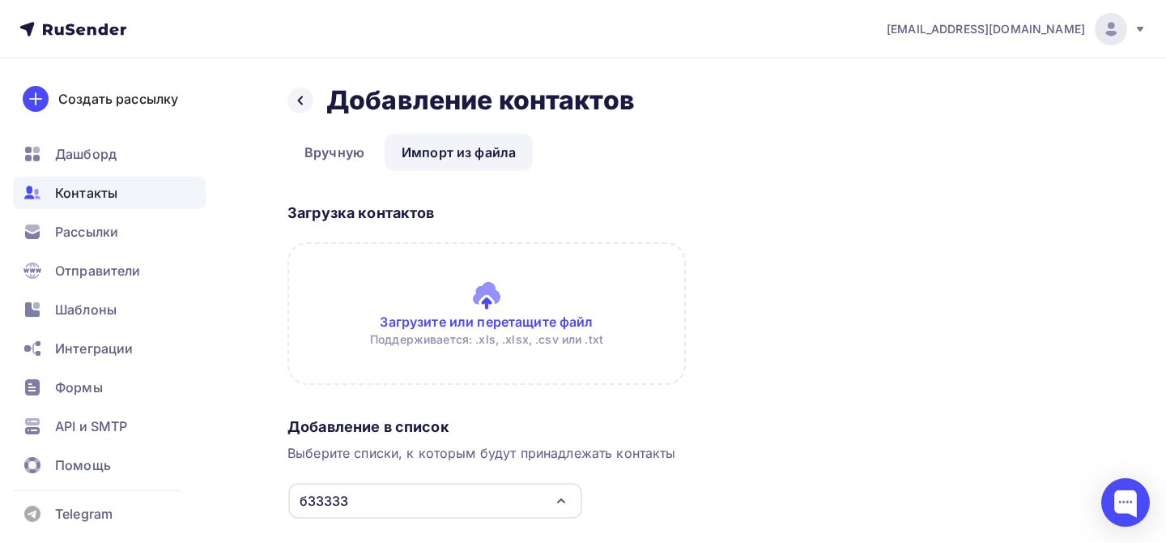
click at [490, 327] on input "file" at bounding box center [487, 313] width 398 height 143
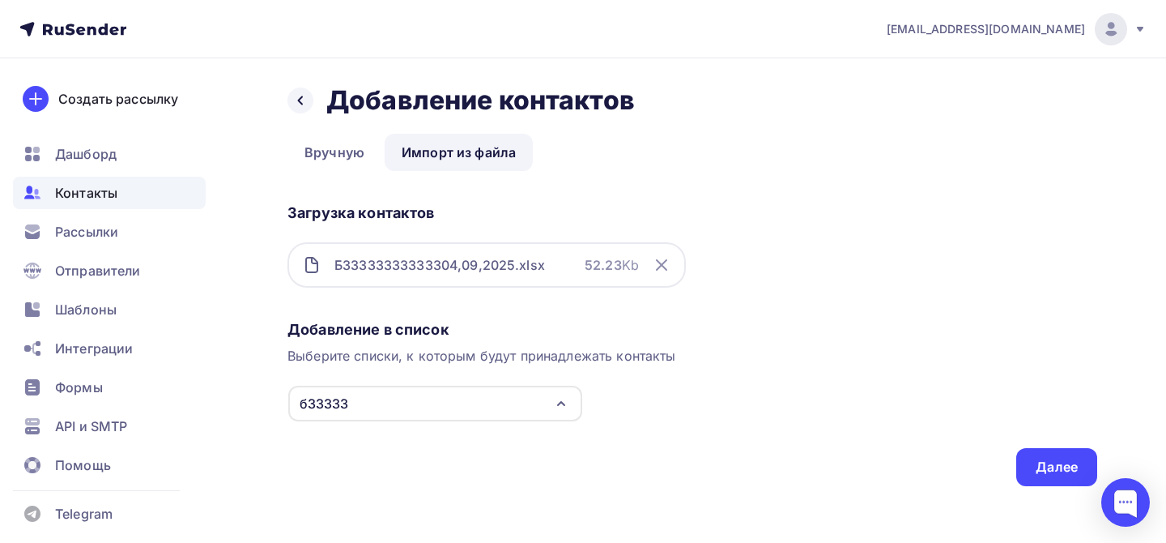
scroll to position [6, 0]
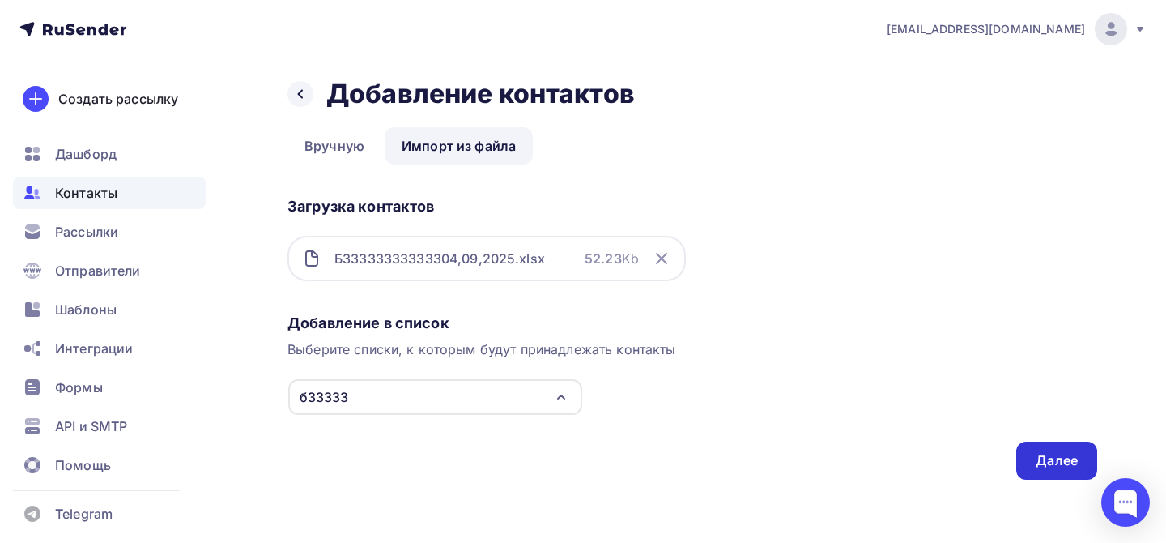
click at [1046, 441] on div "Далее" at bounding box center [1056, 460] width 81 height 38
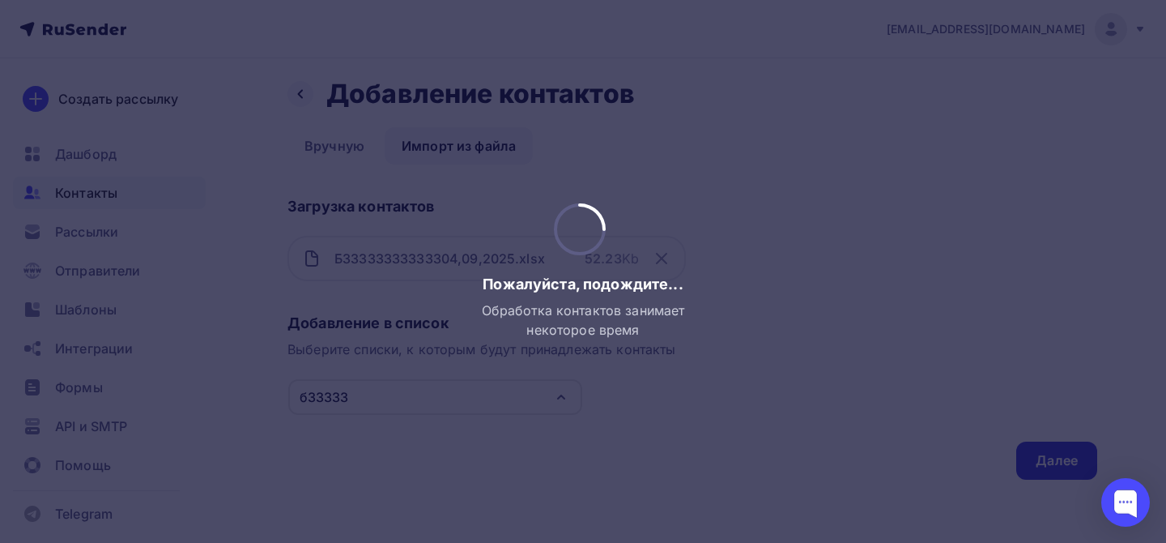
scroll to position [0, 0]
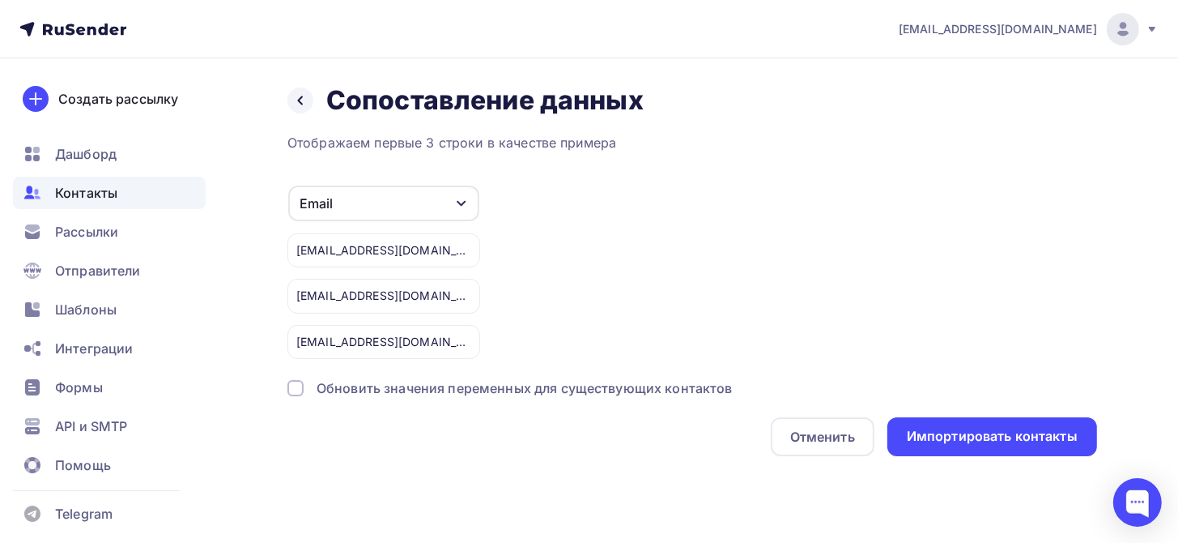
click at [1046, 441] on div "Импортировать контакты" at bounding box center [992, 436] width 171 height 19
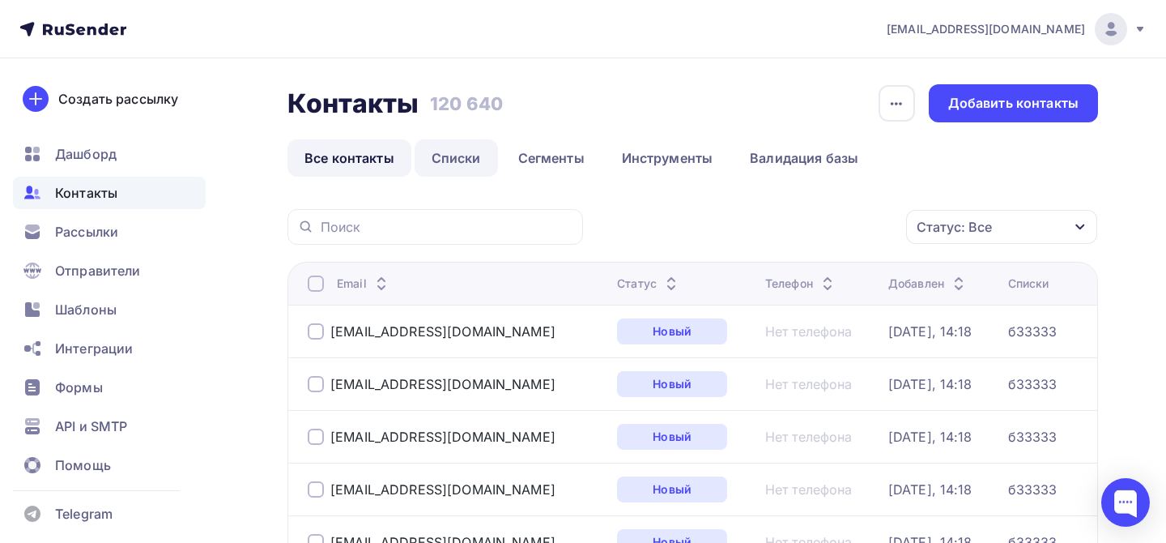
click at [471, 142] on link "Списки" at bounding box center [456, 157] width 83 height 37
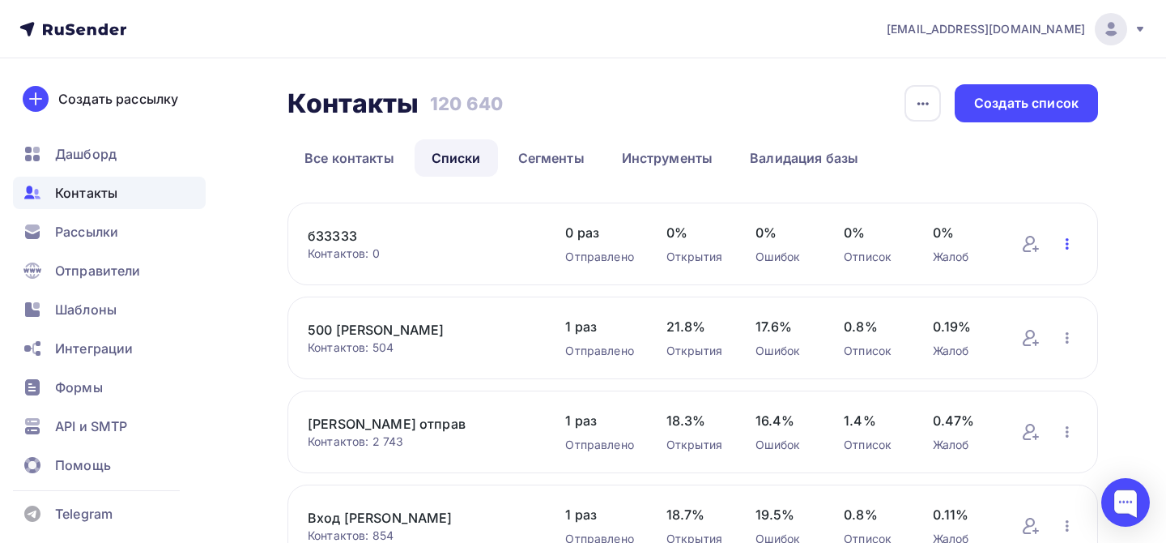
click at [1071, 243] on icon "button" at bounding box center [1067, 243] width 19 height 19
click at [92, 241] on span "Рассылки" at bounding box center [86, 231] width 63 height 19
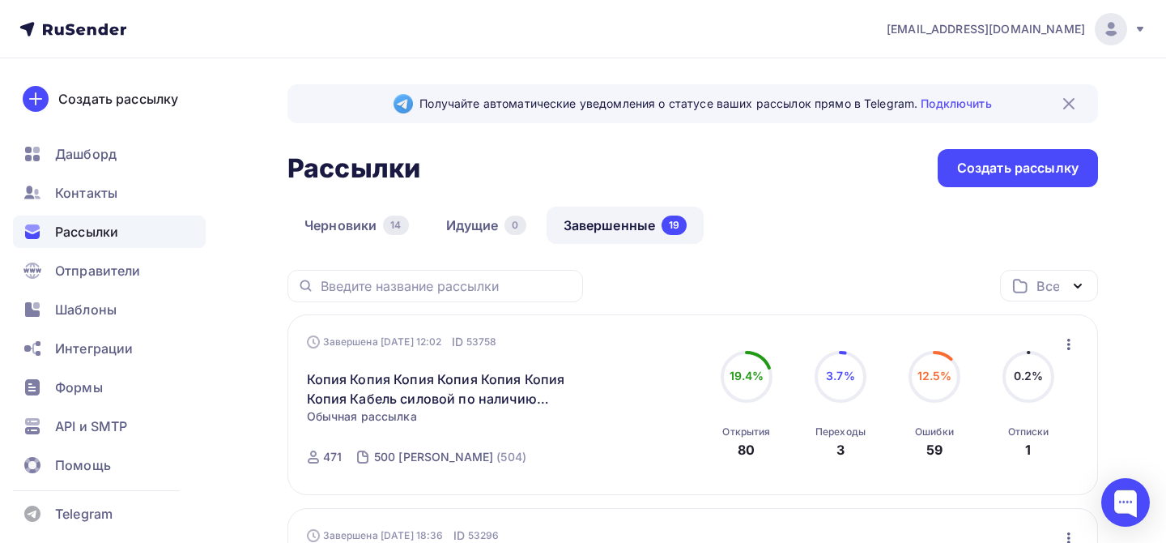
click at [1069, 341] on icon "button" at bounding box center [1068, 343] width 19 height 19
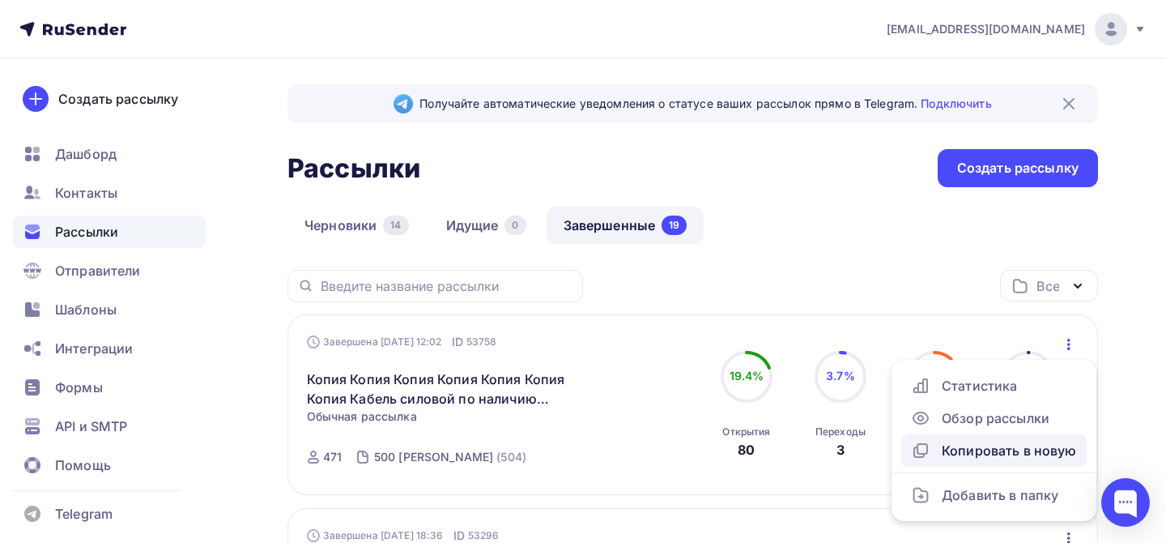
click at [986, 450] on div "Копировать в новую" at bounding box center [994, 450] width 166 height 19
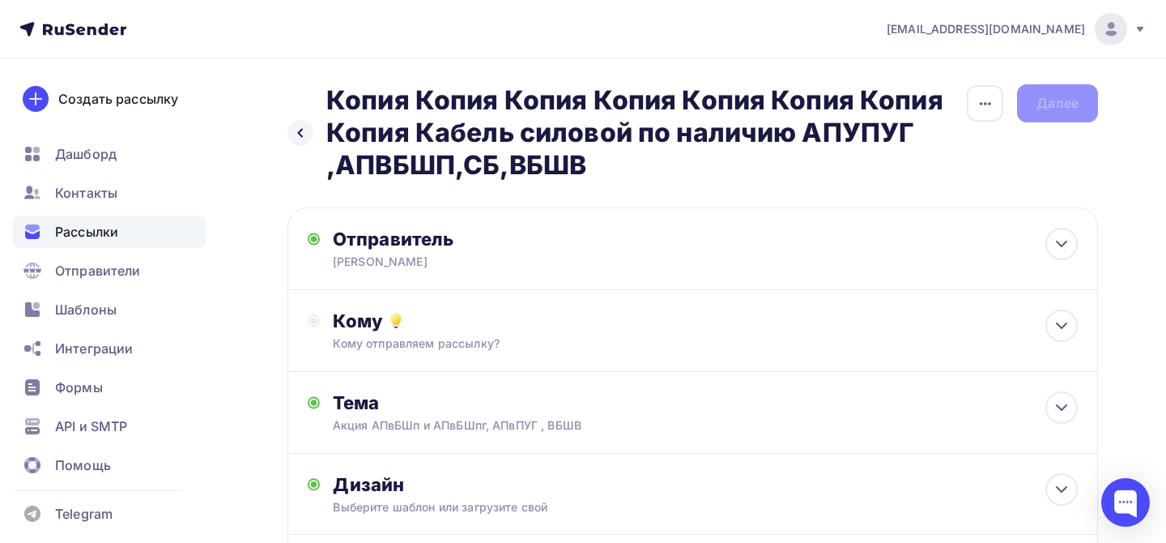
click at [122, 238] on div "Рассылки" at bounding box center [109, 231] width 193 height 32
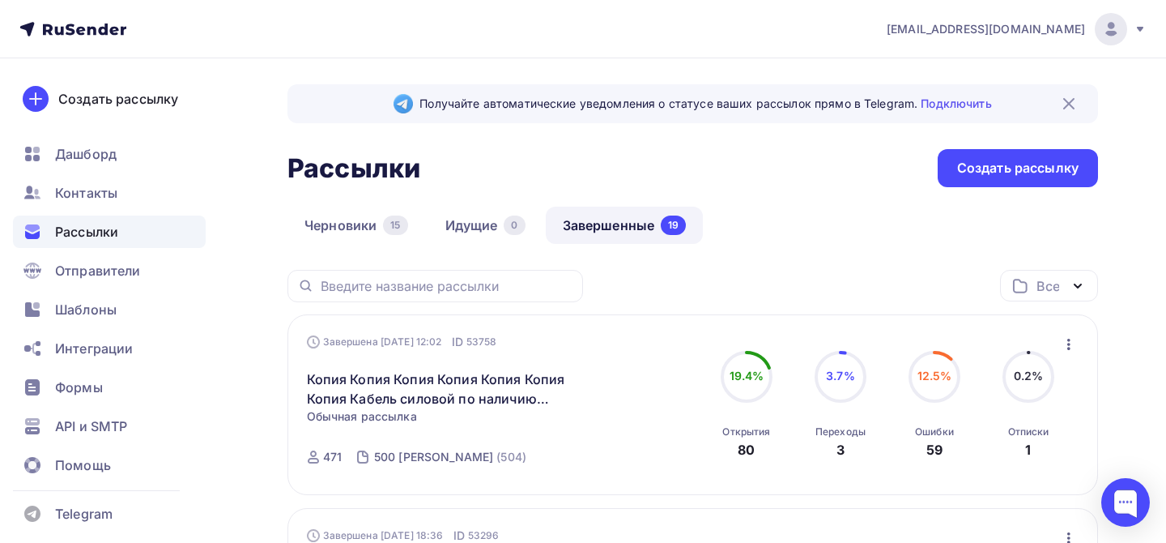
click at [98, 231] on span "Рассылки" at bounding box center [86, 231] width 63 height 19
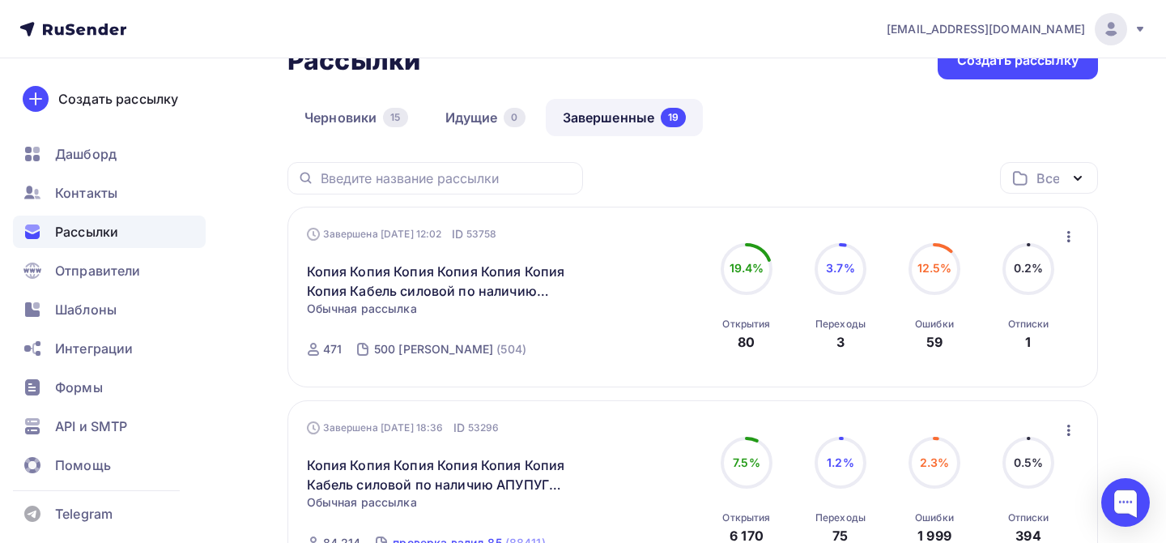
scroll to position [324, 0]
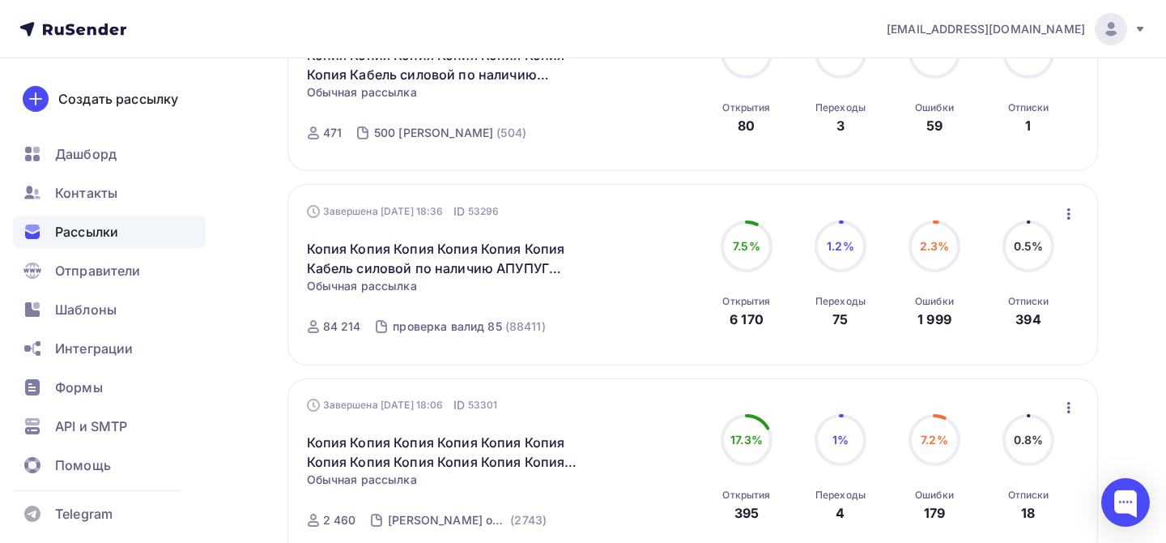
click at [1067, 219] on icon "button" at bounding box center [1068, 213] width 19 height 19
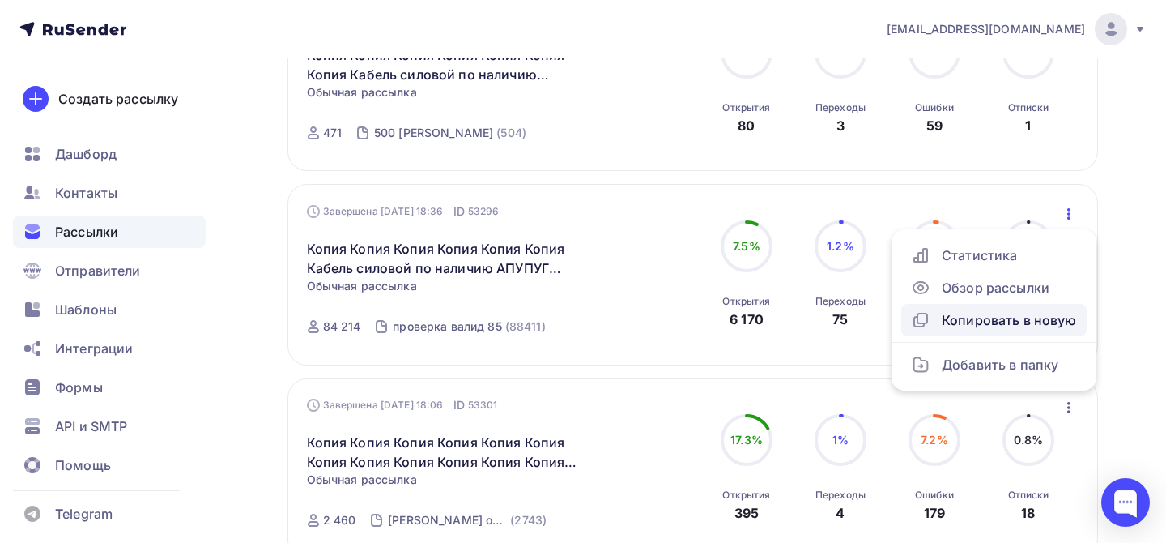
click at [996, 320] on div "Копировать в новую" at bounding box center [994, 319] width 166 height 19
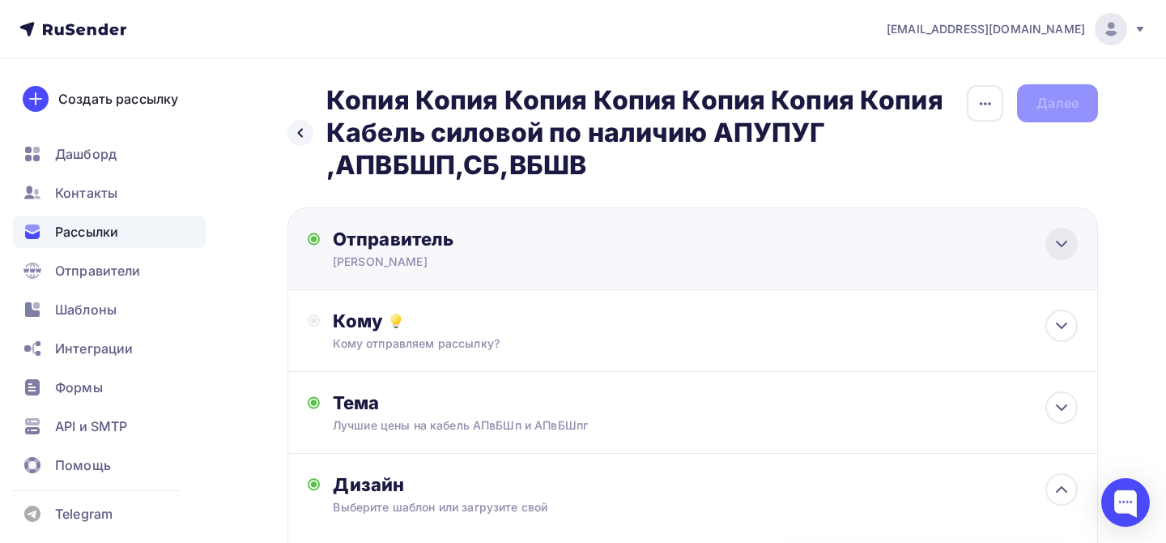
click at [1065, 242] on icon at bounding box center [1062, 243] width 10 height 5
type input "[PERSON_NAME]"
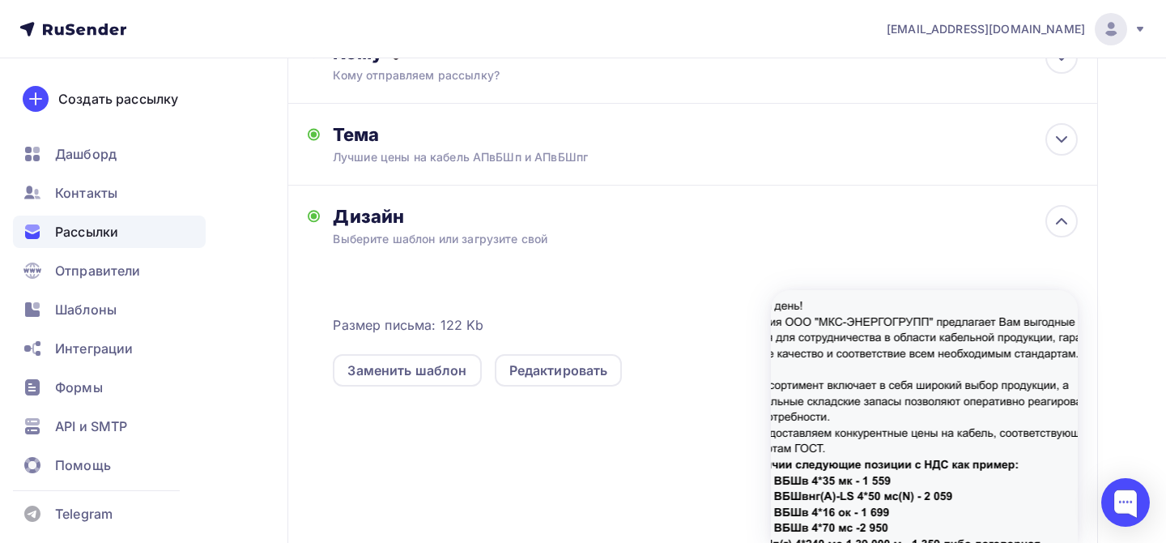
scroll to position [270, 0]
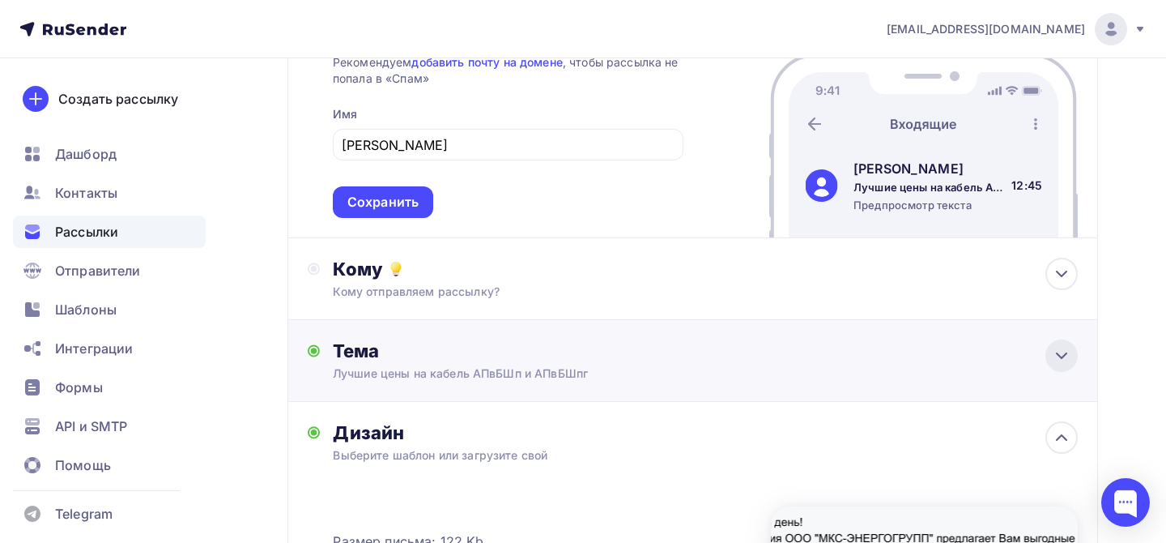
click at [1067, 352] on icon at bounding box center [1061, 355] width 19 height 19
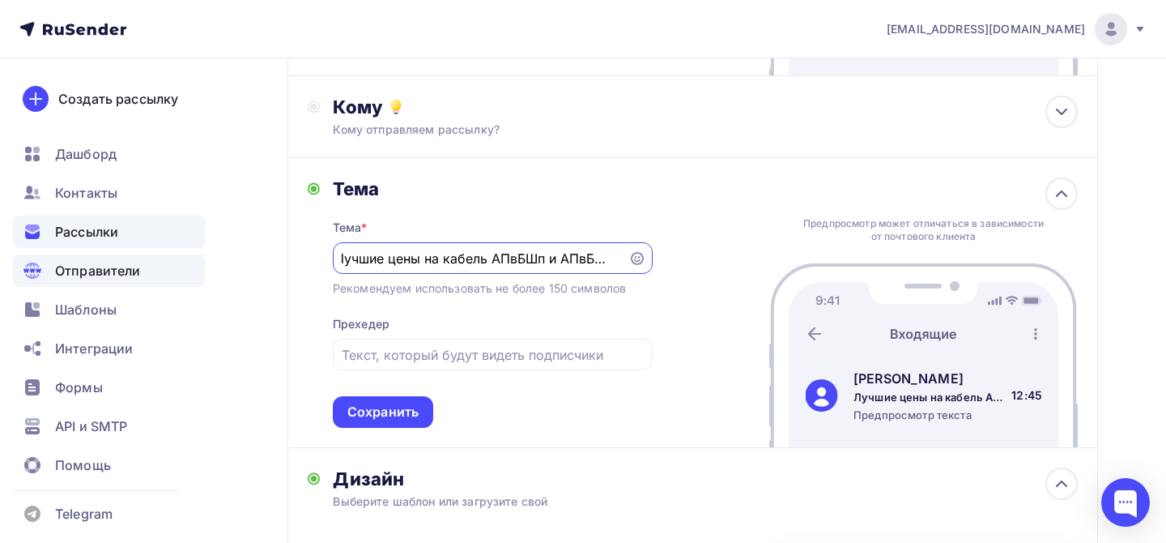
scroll to position [0, 0]
drag, startPoint x: 486, startPoint y: 262, endPoint x: 92, endPoint y: 278, distance: 393.9
click at [92, 278] on div "dzn@mkc-energo.ru Аккаунт Тарифы Выйти Создать рассылку Дашборд Контакты Рассыл…" at bounding box center [583, 280] width 1166 height 1424
click at [345, 261] on input "Для отдела снабжения АПвБШп и АПвБШпг" at bounding box center [480, 258] width 277 height 19
click at [463, 258] on input "Для отдела снабжения АПвБШп и АПвБШпг" at bounding box center [480, 258] width 277 height 19
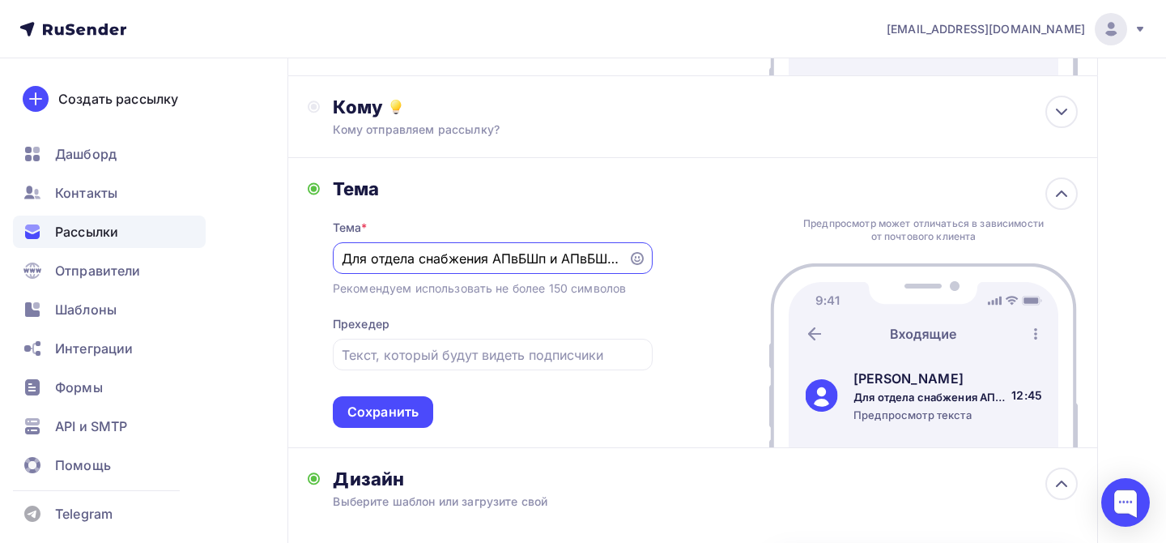
drag, startPoint x: 493, startPoint y: 258, endPoint x: 242, endPoint y: 270, distance: 251.3
click at [242, 270] on div "Назад Копия Копия Копия Копия Копия Копия Копия Кабель силовой по наличию АПУПУ…" at bounding box center [583, 310] width 1166 height 1366
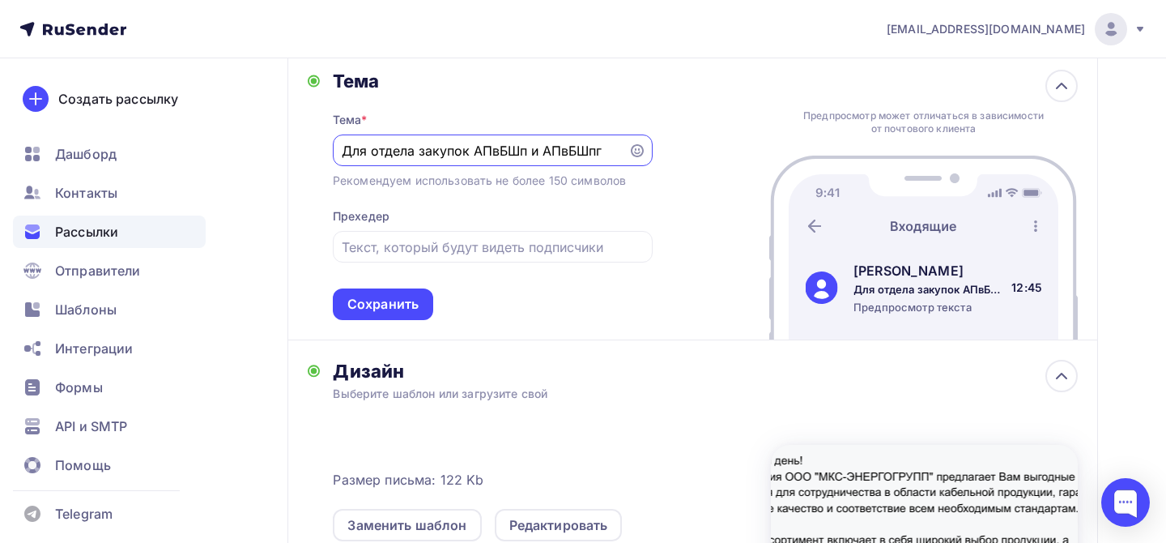
scroll to position [594, 0]
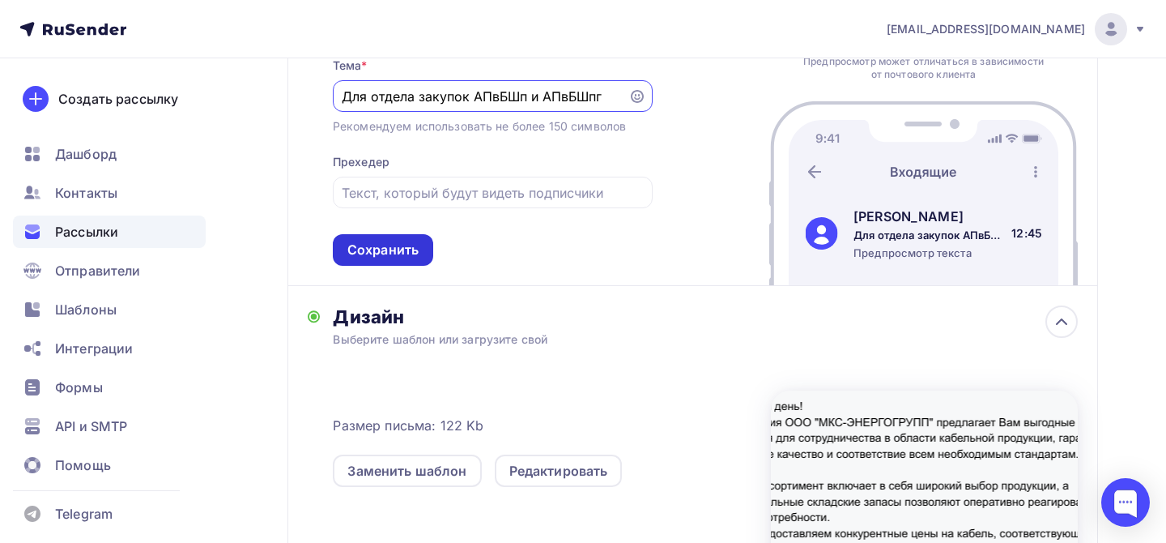
type input "Для отдела закупок АПвБШп и АПвБШпг"
click at [409, 248] on div "Сохранить" at bounding box center [382, 250] width 71 height 19
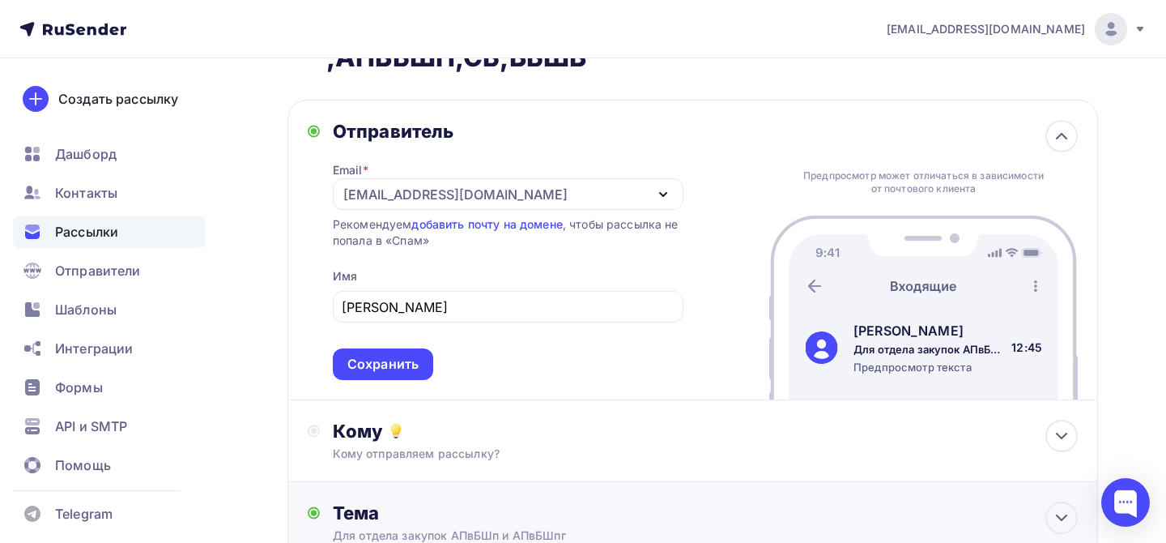
scroll to position [0, 0]
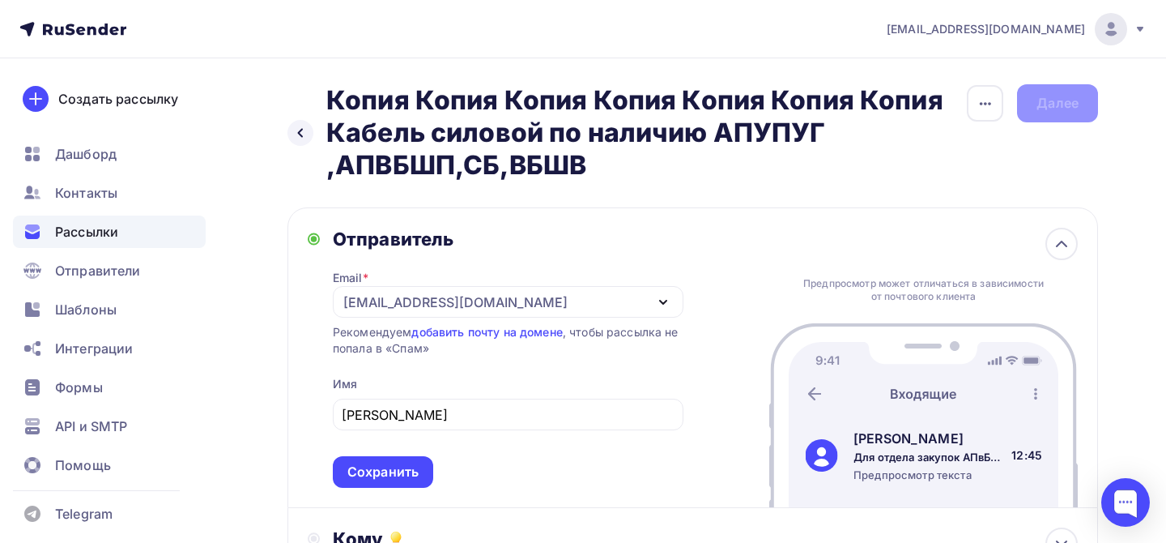
click at [642, 296] on div "info@mkc-energo.ru" at bounding box center [508, 302] width 351 height 32
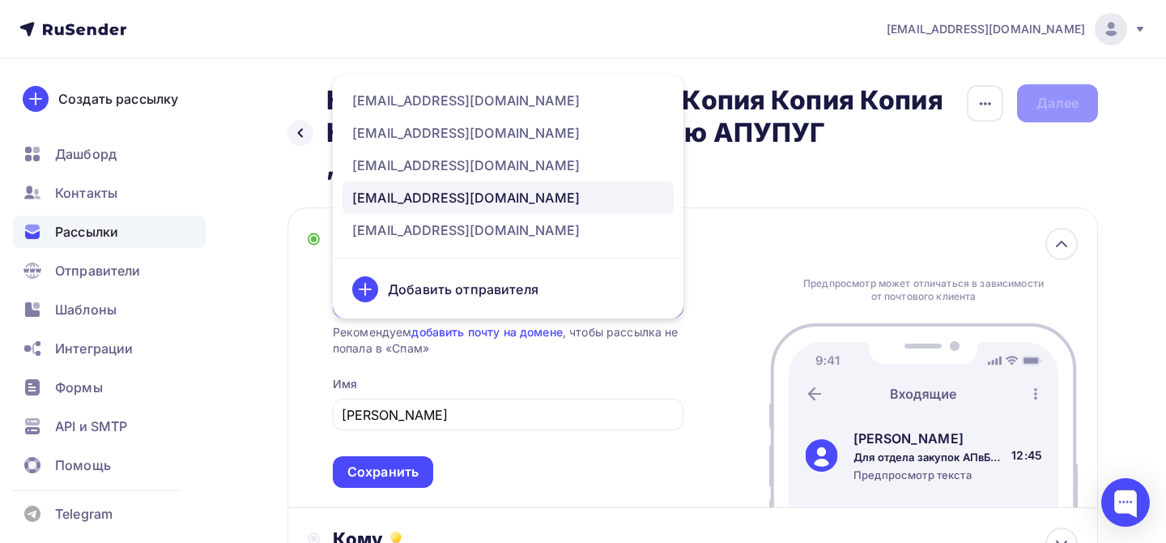
click at [496, 198] on div "info@mkc-energo.ru" at bounding box center [508, 197] width 312 height 19
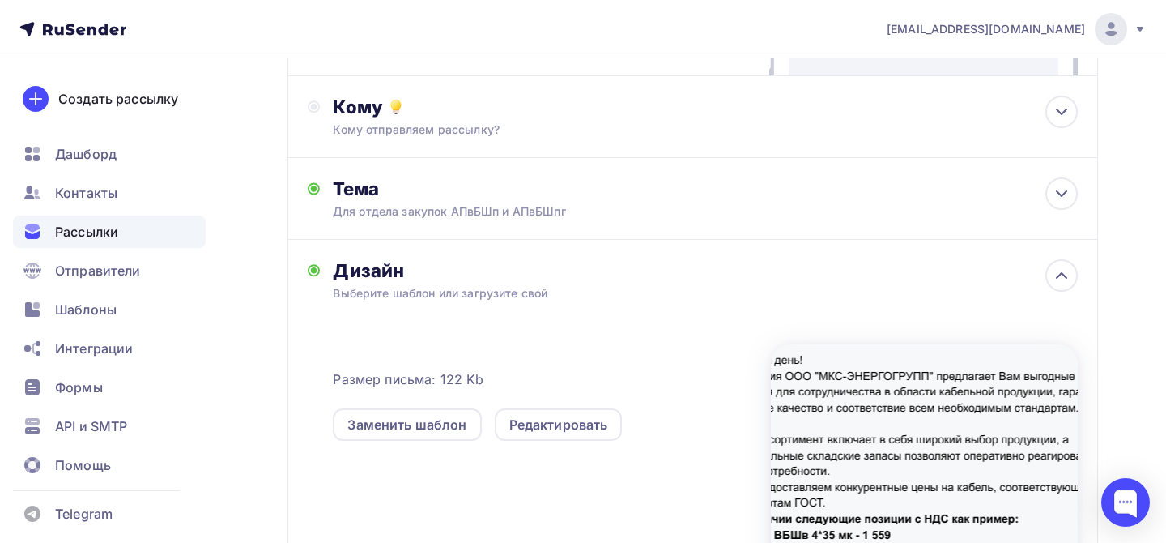
scroll to position [648, 0]
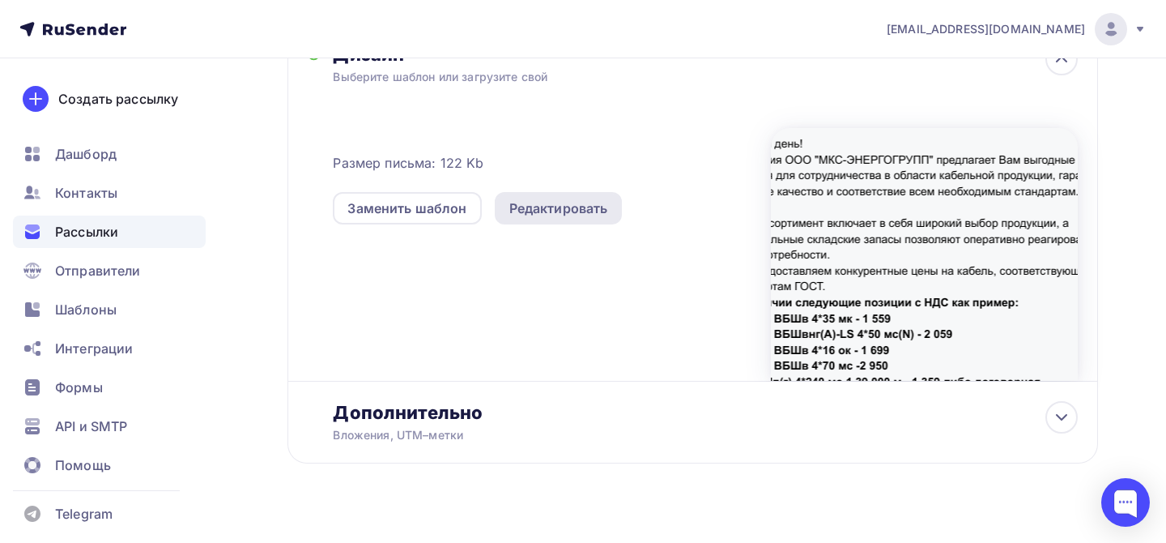
click at [561, 206] on div "Редактировать" at bounding box center [558, 207] width 99 height 19
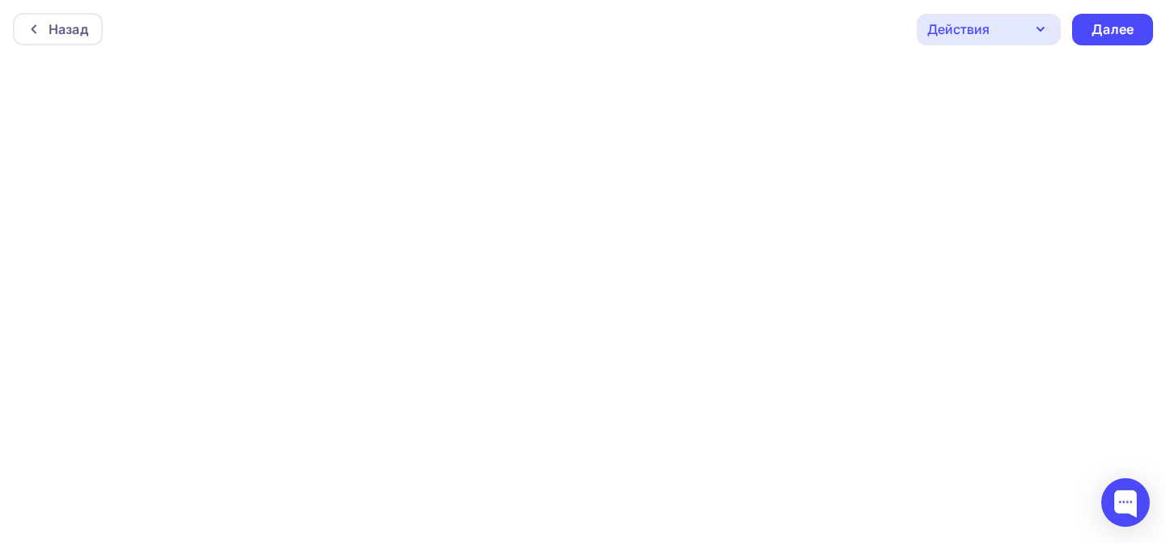
scroll to position [4, 0]
click at [1113, 19] on div "Далее" at bounding box center [1113, 25] width 42 height 19
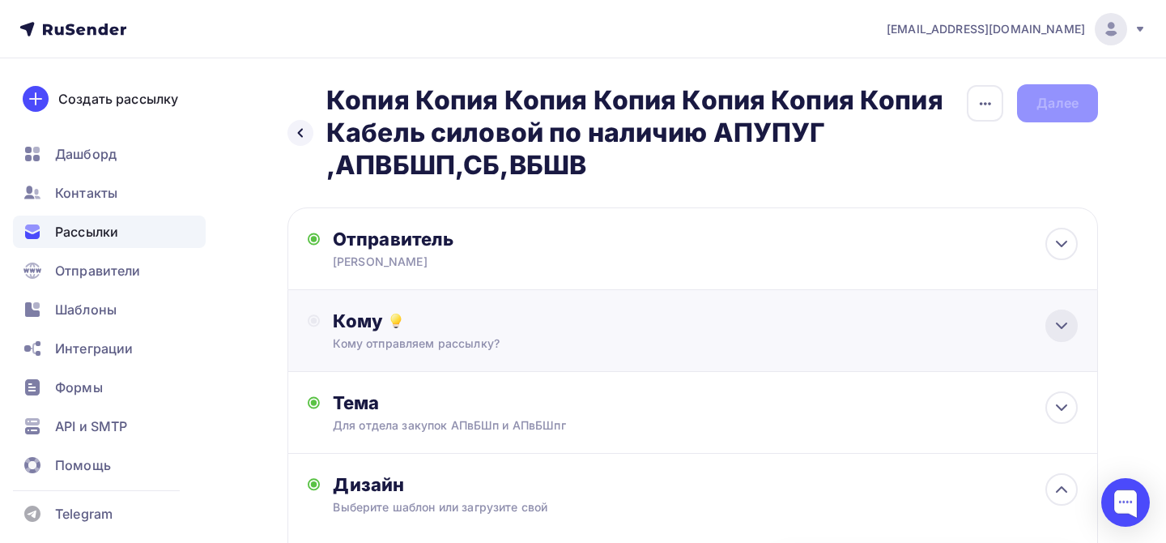
click at [1059, 325] on icon at bounding box center [1062, 325] width 10 height 5
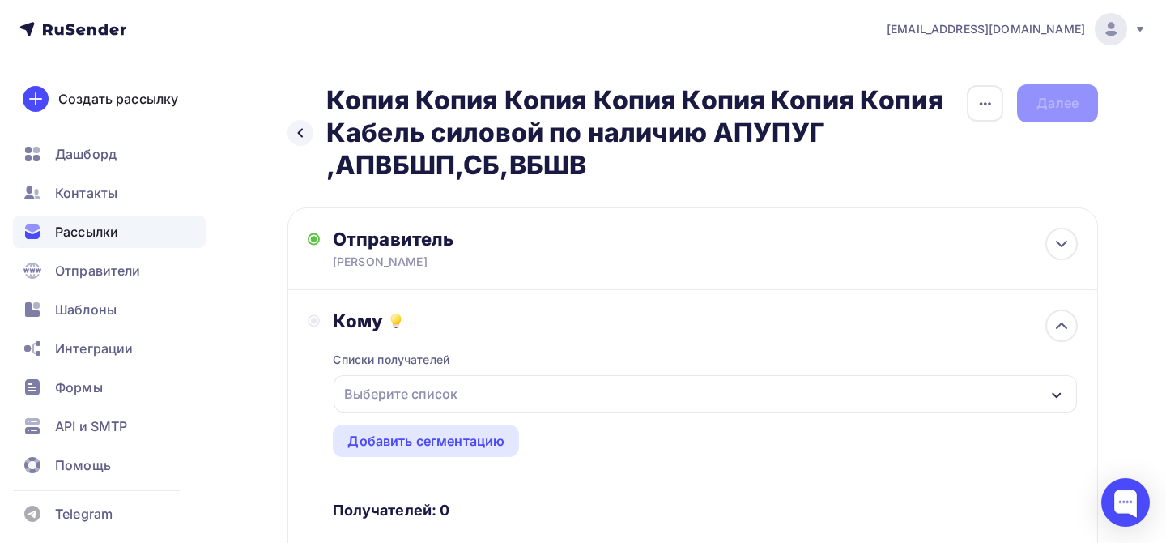
click at [426, 396] on div "Выберите список" at bounding box center [401, 393] width 126 height 29
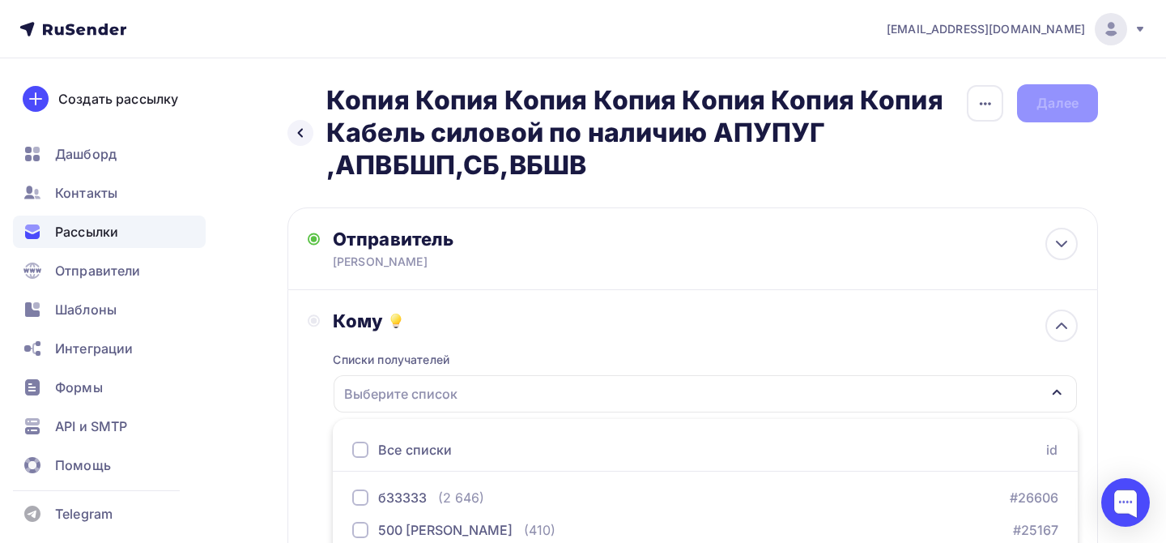
scroll to position [294, 0]
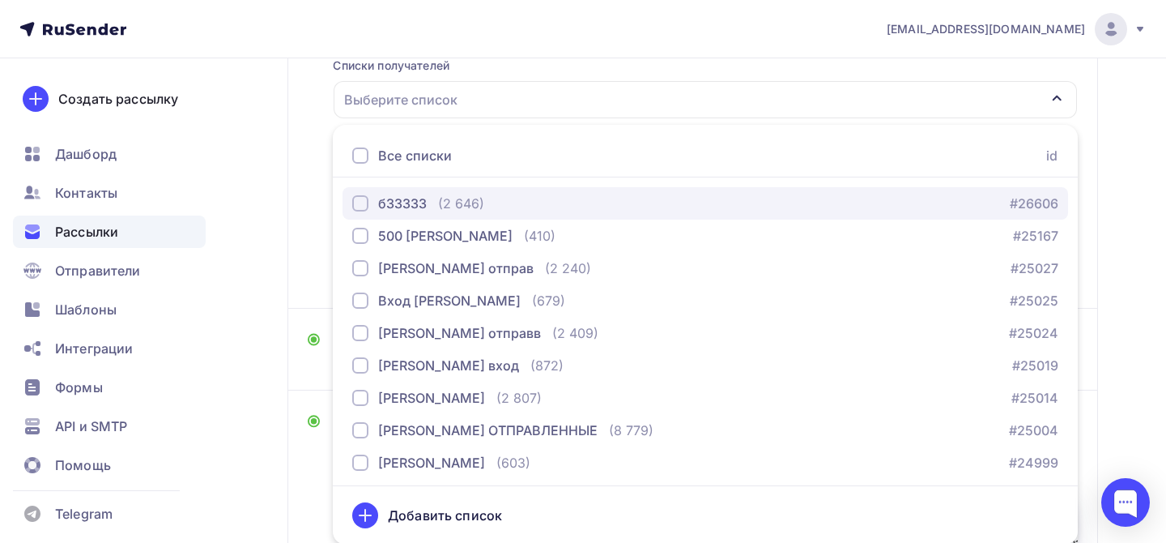
click at [367, 206] on div "button" at bounding box center [360, 203] width 16 height 16
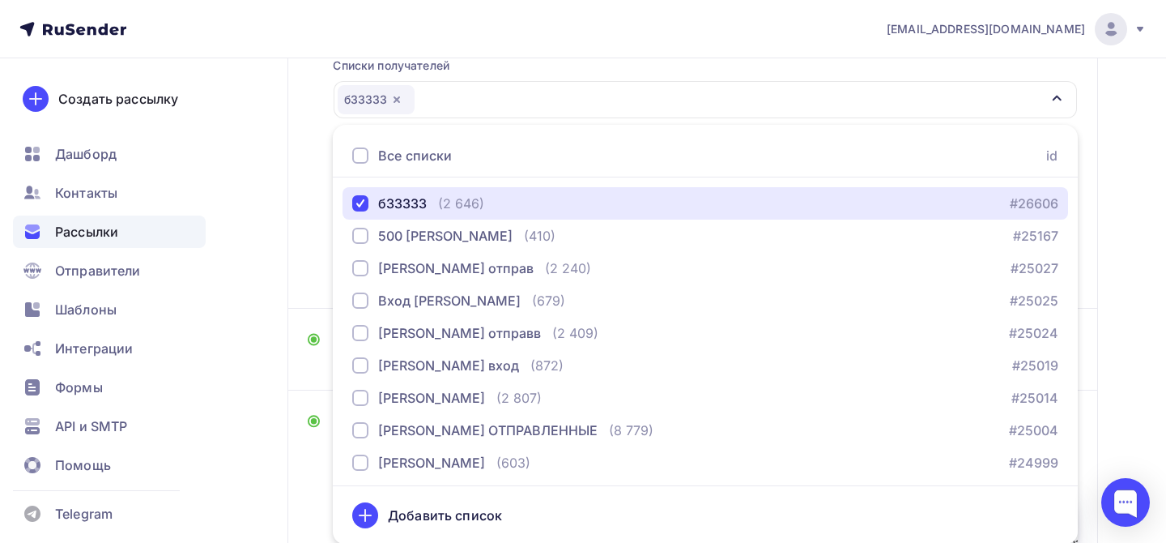
scroll to position [215, 0]
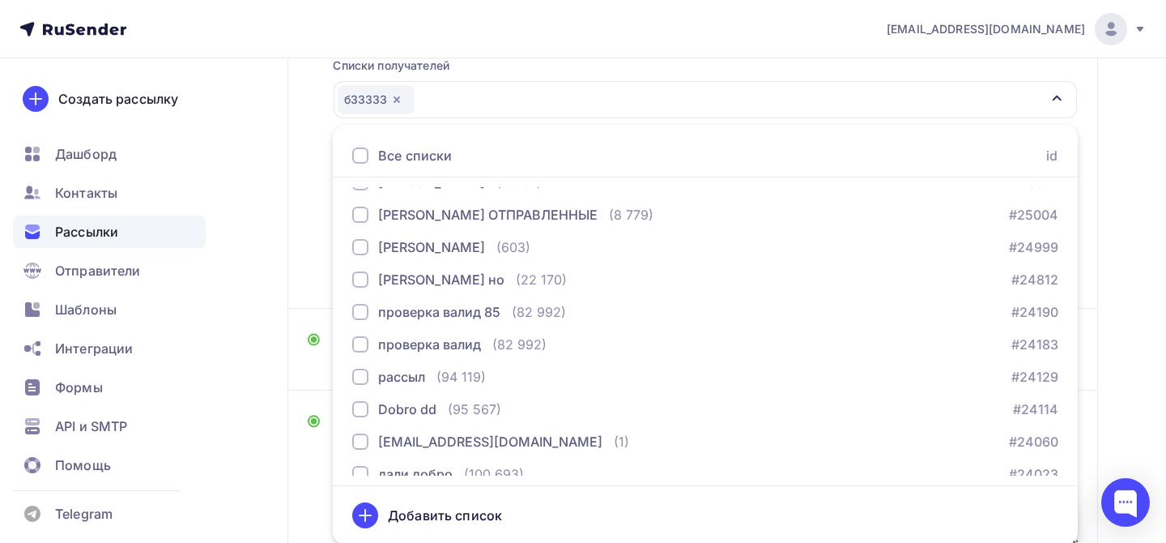
click at [1146, 424] on div "Назад Копия Копия Копия Копия Копия Копия Копия Кабель силовой по наличию АПУПУ…" at bounding box center [583, 349] width 1166 height 1170
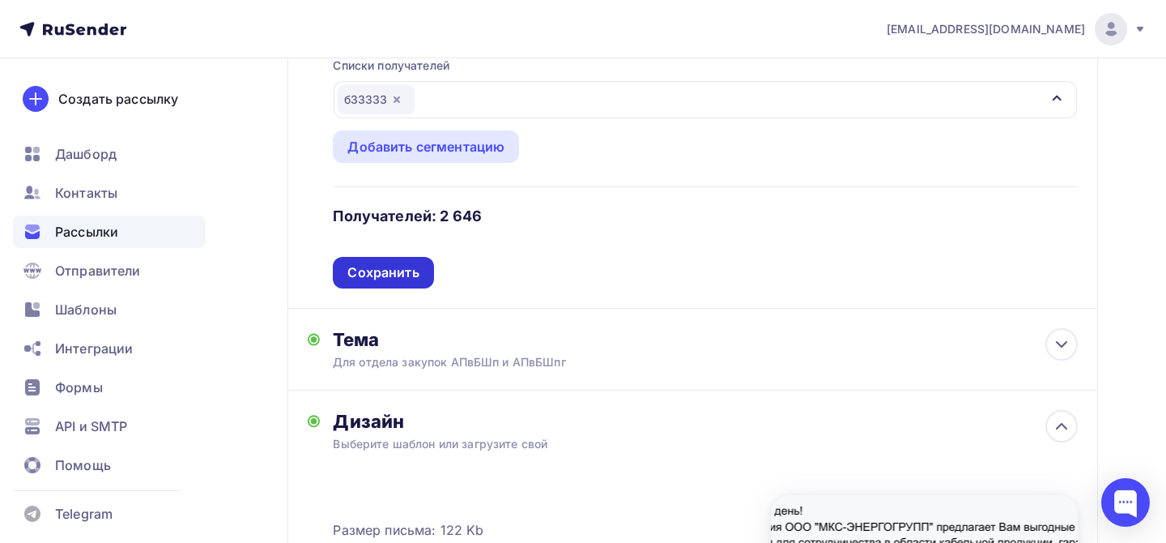
click at [403, 271] on div "Сохранить" at bounding box center [382, 272] width 71 height 19
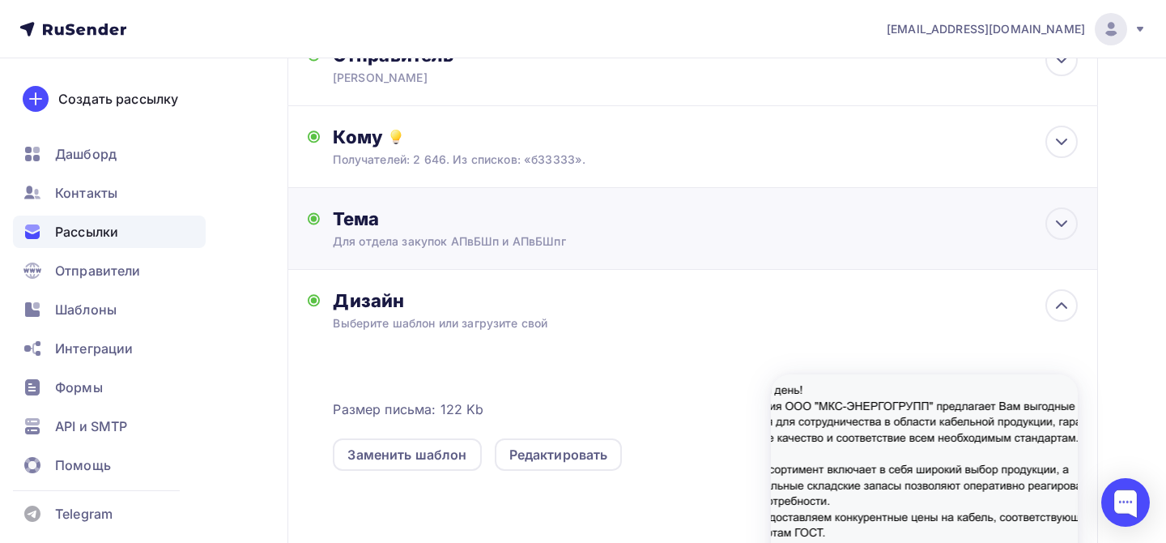
scroll to position [0, 0]
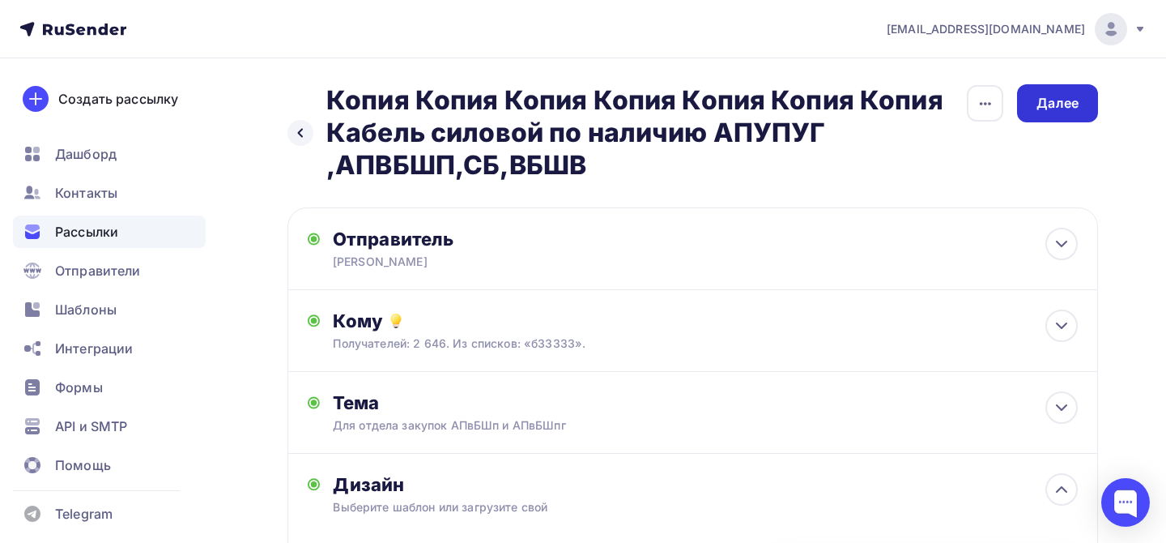
click at [1056, 103] on div "Далее" at bounding box center [1058, 103] width 42 height 19
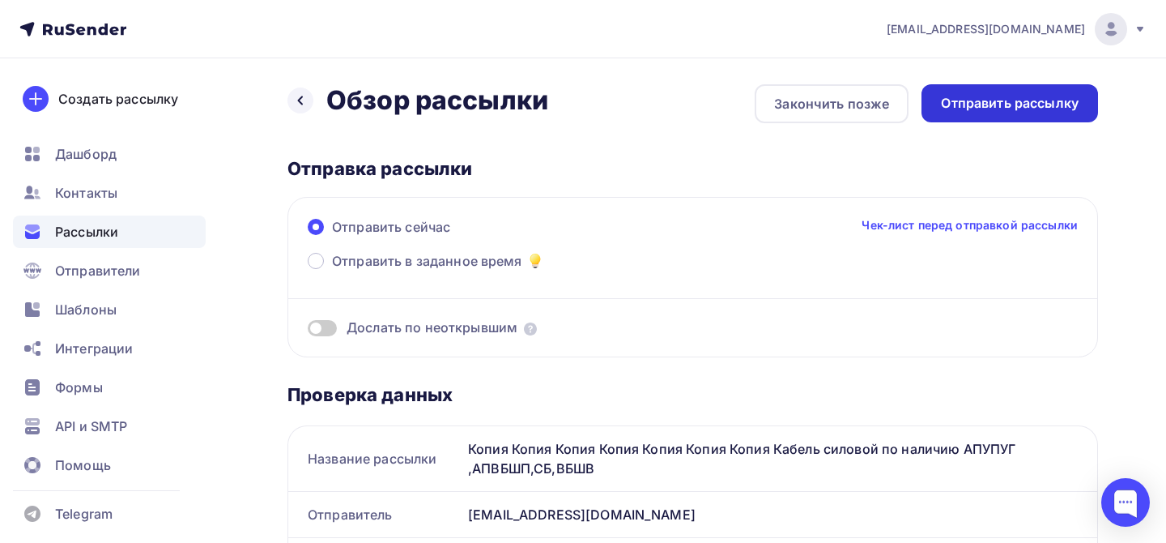
click at [969, 109] on div "Отправить рассылку" at bounding box center [1010, 103] width 138 height 19
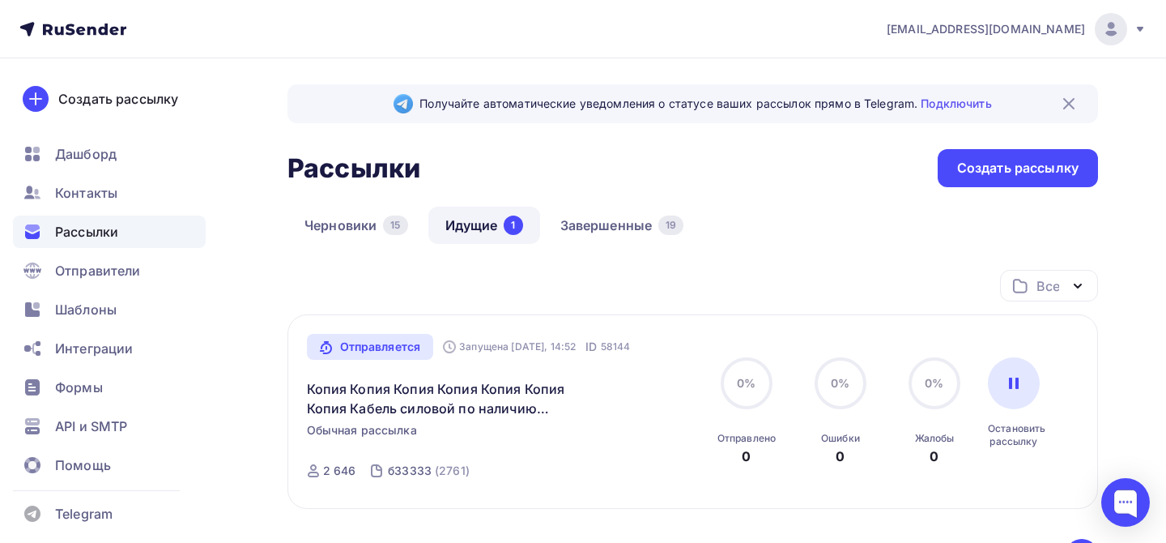
click at [103, 222] on span "Рассылки" at bounding box center [86, 231] width 63 height 19
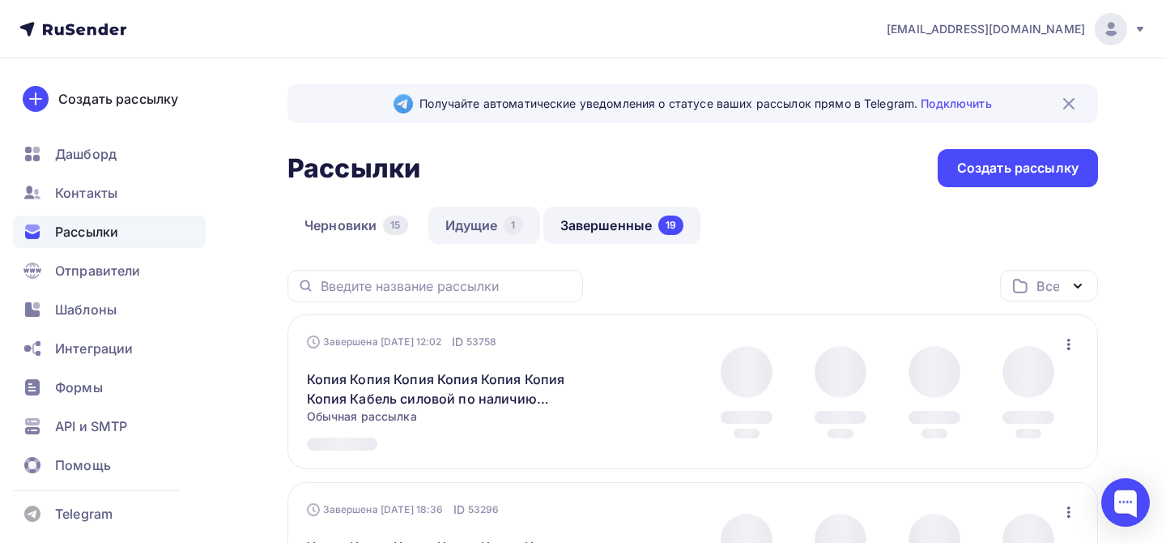
click at [509, 221] on div "1" at bounding box center [513, 224] width 19 height 19
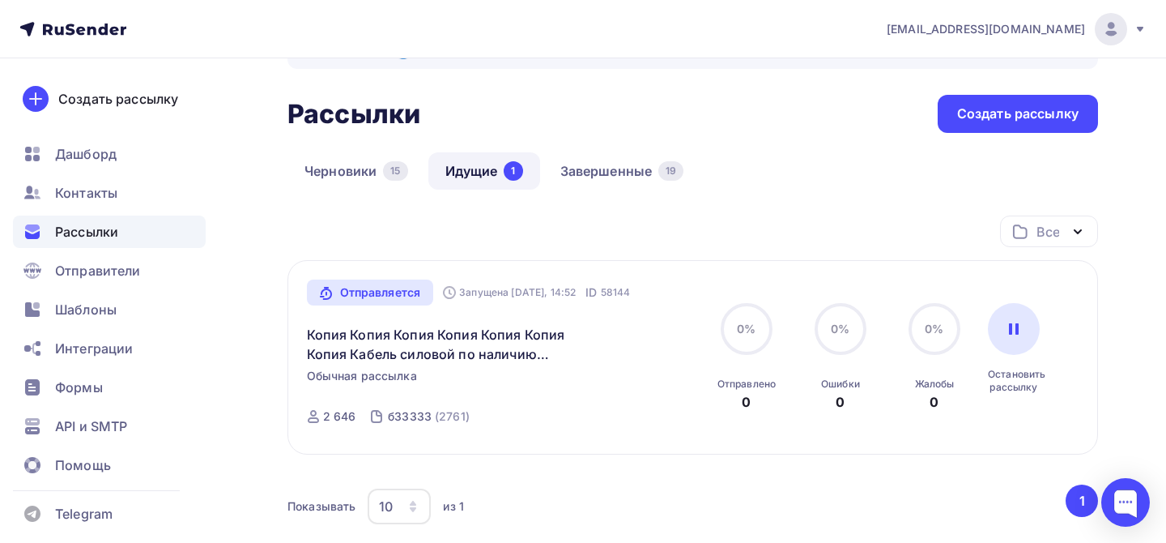
scroll to position [162, 0]
